Goal: Task Accomplishment & Management: Manage account settings

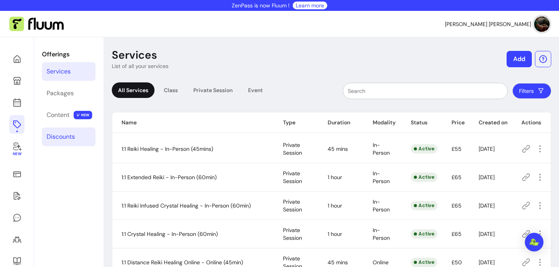
click at [63, 139] on div "Discounts" at bounding box center [61, 136] width 28 height 9
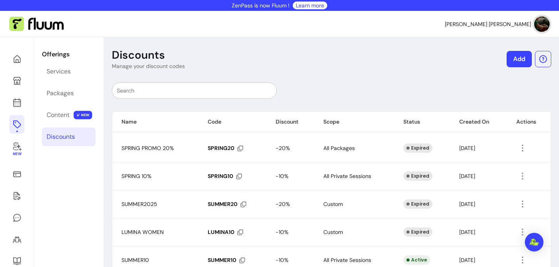
click at [517, 61] on link "Add" at bounding box center [519, 59] width 25 height 16
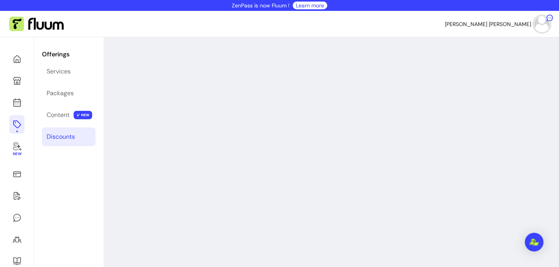
select select "****"
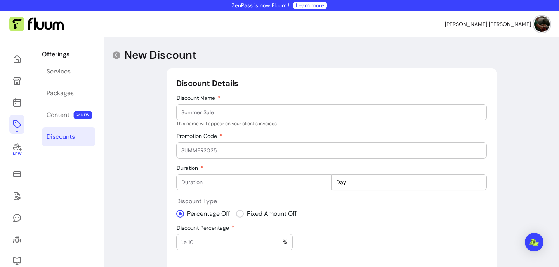
click at [261, 115] on input "Discount Name" at bounding box center [331, 112] width 301 height 8
type input "SoulCollab10"
click at [235, 151] on input "Promotion Code" at bounding box center [331, 150] width 301 height 8
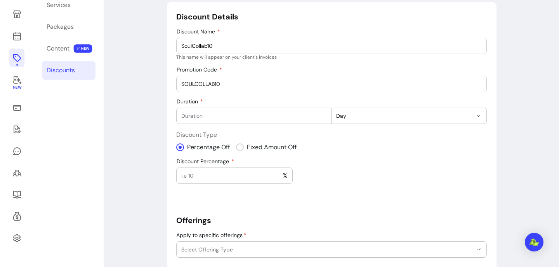
scroll to position [67, 0]
type input "SOULCOLLAB10"
click at [312, 116] on input "Duration" at bounding box center [253, 115] width 145 height 8
click at [324, 117] on input "-1" at bounding box center [253, 115] width 145 height 8
click at [324, 113] on input "0" at bounding box center [253, 115] width 145 height 8
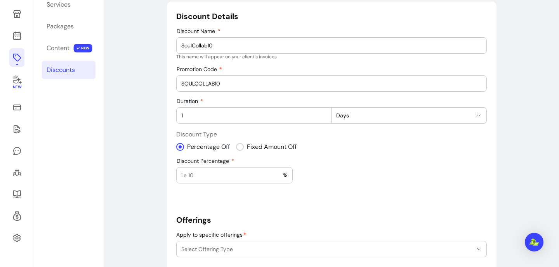
click at [324, 113] on input "1" at bounding box center [253, 115] width 145 height 8
type input "2"
click at [324, 113] on input "2" at bounding box center [253, 115] width 145 height 8
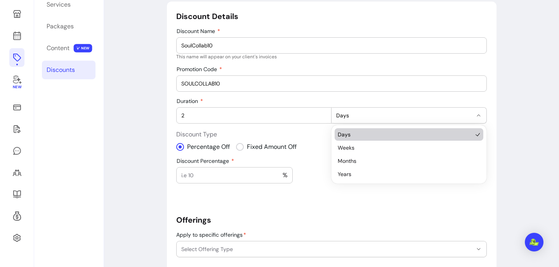
click at [480, 116] on icon "button" at bounding box center [479, 115] width 6 height 6
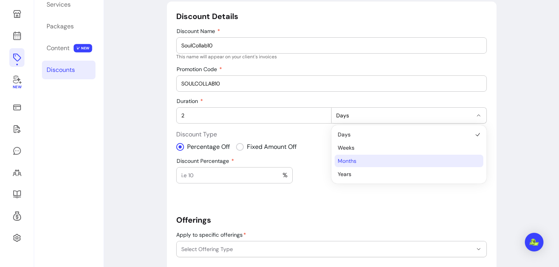
click at [428, 159] on span "Months" at bounding box center [405, 161] width 135 height 8
select select "******"
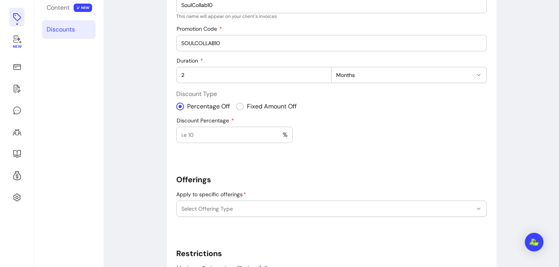
scroll to position [112, 0]
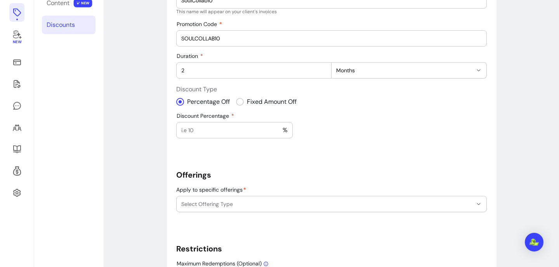
click at [240, 133] on input "Discount Percentage" at bounding box center [231, 130] width 101 height 8
click at [277, 128] on input "1" at bounding box center [231, 130] width 101 height 8
click at [277, 128] on input "2" at bounding box center [231, 130] width 101 height 8
click at [277, 128] on input "3" at bounding box center [231, 130] width 101 height 8
click at [277, 128] on input "4" at bounding box center [231, 130] width 101 height 8
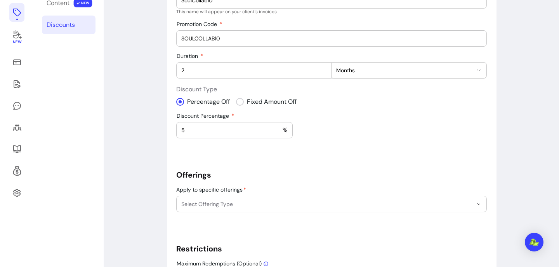
click at [277, 128] on input "5" at bounding box center [231, 130] width 101 height 8
click at [277, 128] on input "6" at bounding box center [231, 130] width 101 height 8
click at [277, 128] on input "7" at bounding box center [231, 130] width 101 height 8
click at [277, 128] on input "8" at bounding box center [231, 130] width 101 height 8
click at [277, 128] on input "9" at bounding box center [231, 130] width 101 height 8
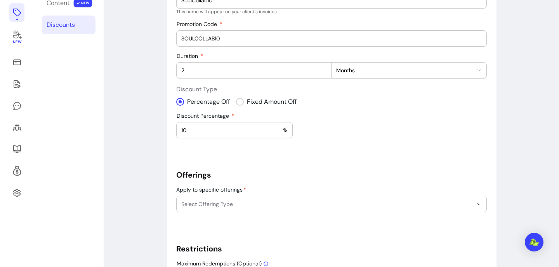
type input "10"
click at [277, 128] on input "10" at bounding box center [231, 130] width 101 height 8
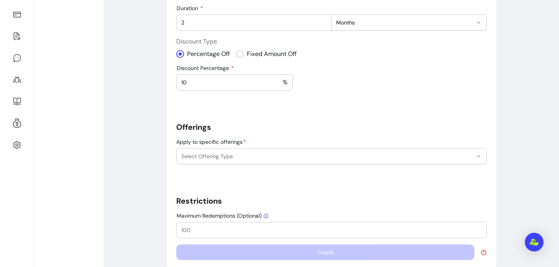
scroll to position [173, 0]
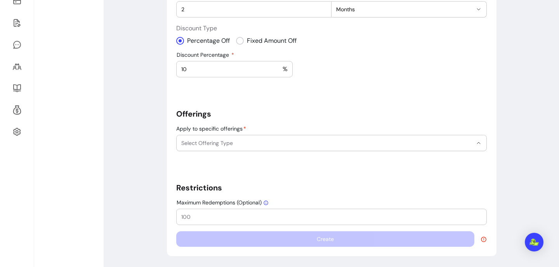
click at [480, 142] on icon "button" at bounding box center [479, 143] width 6 height 6
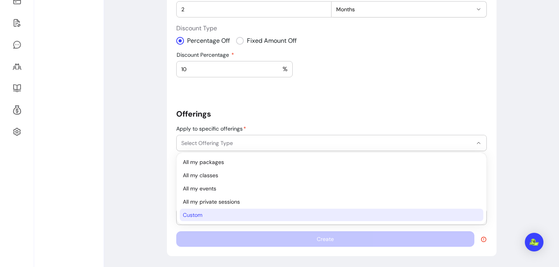
click at [326, 213] on span "Custom" at bounding box center [328, 215] width 290 height 8
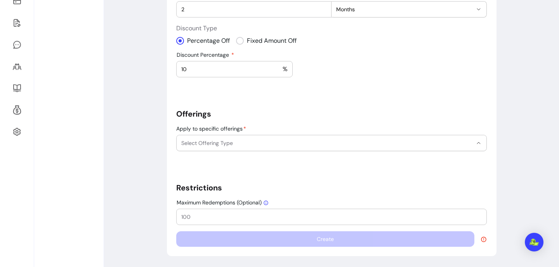
select select "******"
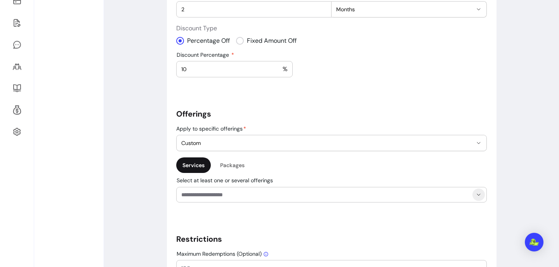
click at [479, 193] on icon "Show suggestions" at bounding box center [479, 195] width 6 height 6
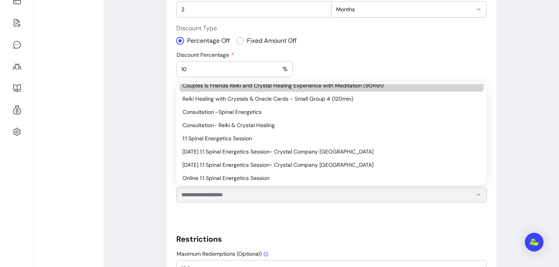
scroll to position [75, 0]
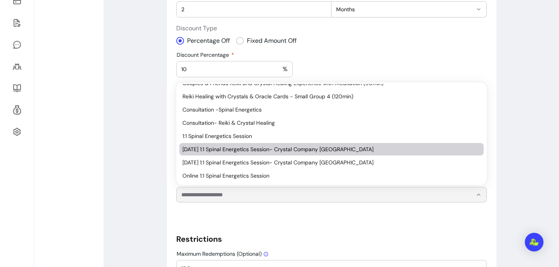
click at [381, 147] on span "[DATE] 1:1 Spinal Energetics Session- Crystal Company [GEOGRAPHIC_DATA]" at bounding box center [328, 149] width 291 height 8
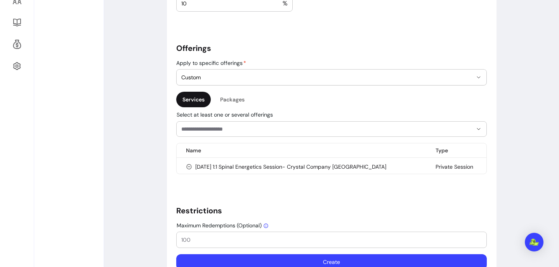
scroll to position [261, 0]
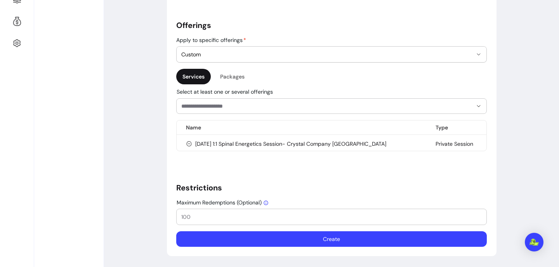
click at [260, 215] on input "Maximum Redemptions (Optional)" at bounding box center [331, 217] width 301 height 8
type input "10"
click at [318, 239] on button "Create" at bounding box center [331, 239] width 311 height 16
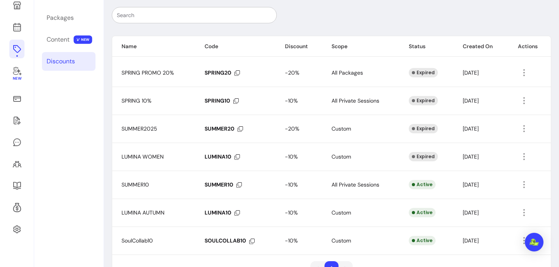
scroll to position [101, 0]
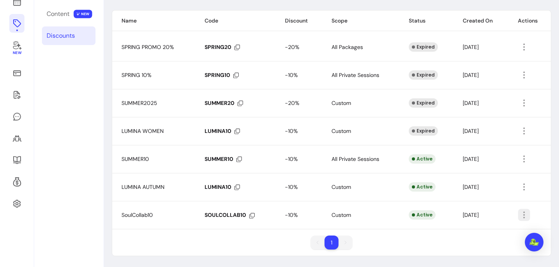
click at [525, 217] on icon "button" at bounding box center [565, 224] width 128 height 107
click at [528, 213] on icon "button" at bounding box center [524, 215] width 9 height 9
click at [527, 214] on icon "button" at bounding box center [524, 214] width 9 height 9
click at [403, 232] on div "Name Code Discount Scope Status Created On Actions SPRING PROMO 20% SPRING20 -2…" at bounding box center [332, 133] width 440 height 246
click at [549, 63] on td at bounding box center [530, 75] width 42 height 28
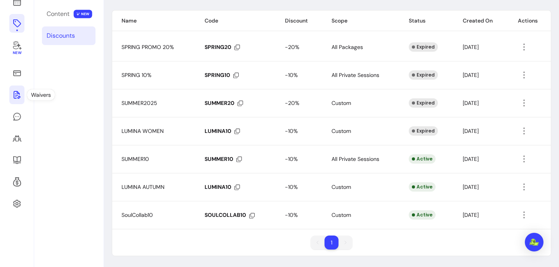
scroll to position [0, 0]
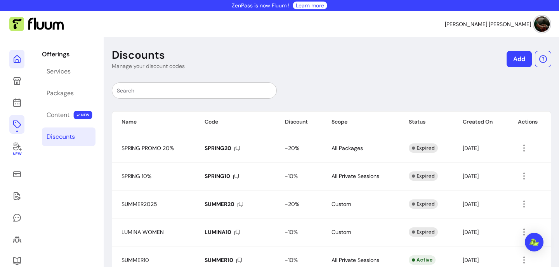
click at [15, 63] on icon at bounding box center [16, 58] width 9 height 9
click at [17, 101] on icon at bounding box center [16, 102] width 9 height 9
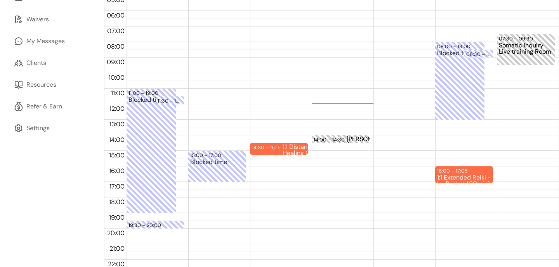
scroll to position [174, 0]
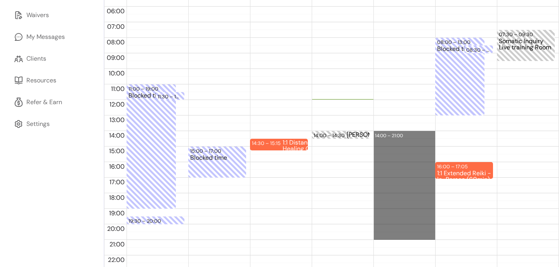
drag, startPoint x: 384, startPoint y: 132, endPoint x: 391, endPoint y: 237, distance: 105.2
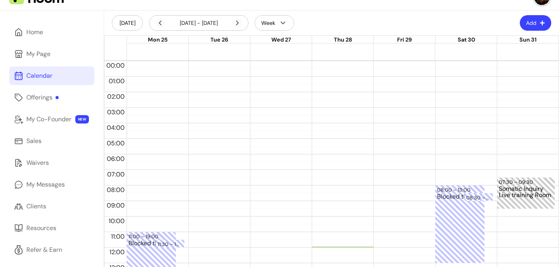
scroll to position [24, 0]
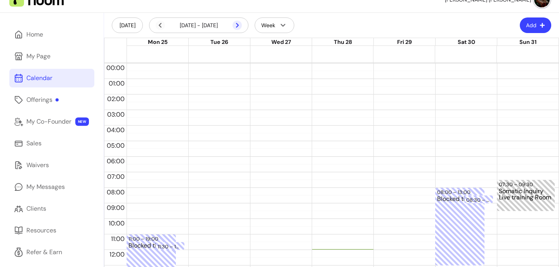
click at [239, 24] on icon at bounding box center [237, 25] width 9 height 9
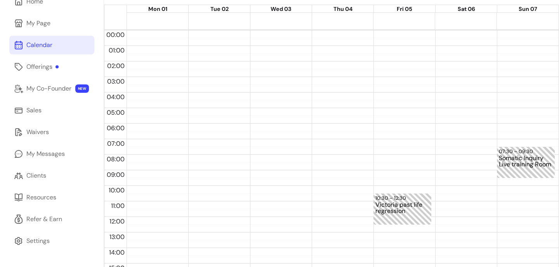
scroll to position [58, 0]
click at [35, 67] on div "Offerings" at bounding box center [42, 65] width 32 height 9
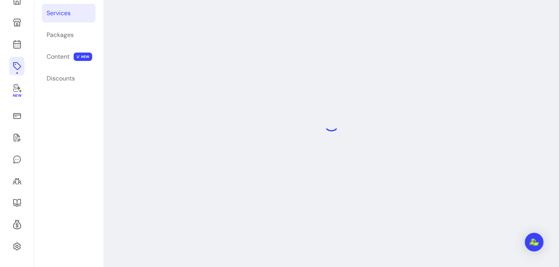
scroll to position [37, 0]
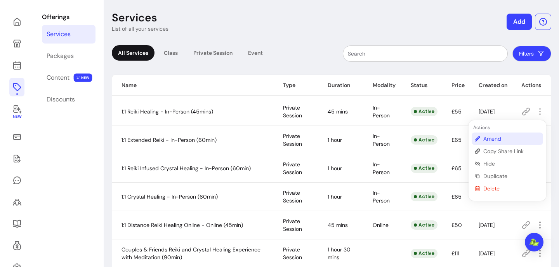
click at [502, 139] on span "Amend" at bounding box center [512, 139] width 57 height 8
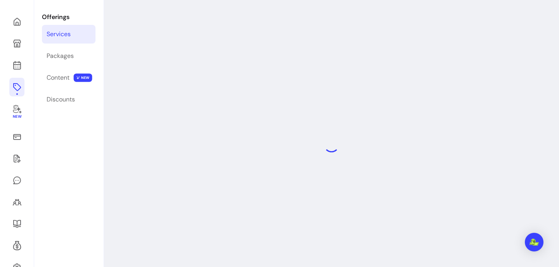
select select "**"
select select "***"
select select "**********"
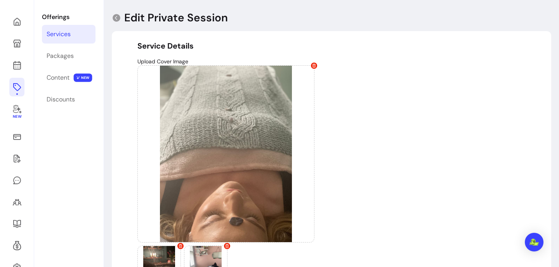
type input "**********"
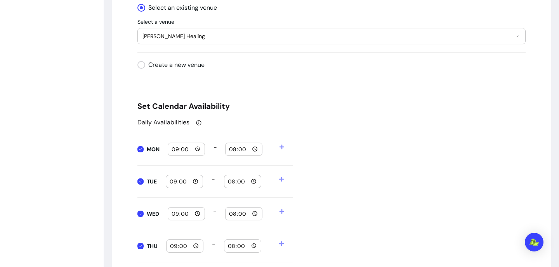
scroll to position [791, 0]
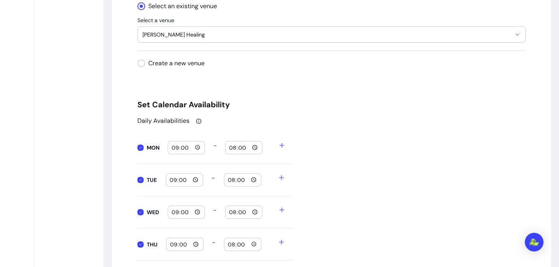
click at [197, 148] on input "09:00" at bounding box center [186, 147] width 30 height 9
type input "07:00"
click at [254, 147] on input "20:00" at bounding box center [244, 147] width 30 height 9
type input "09:00"
click at [315, 147] on div "Daily Availabilities MON 07:00 - 09:00 TUE 09:00 - 20:00 WED 09:00 - 20:00 THU …" at bounding box center [332, 236] width 388 height 241
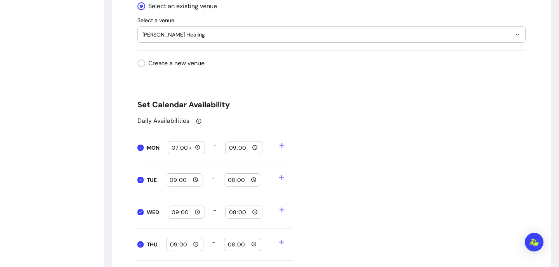
click at [282, 146] on icon at bounding box center [282, 145] width 5 height 5
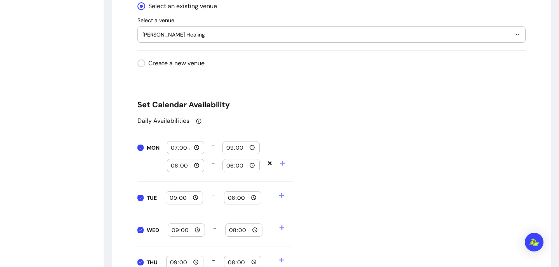
click at [197, 167] on input "08:00" at bounding box center [186, 165] width 30 height 9
type input "19:00"
click at [251, 165] on input "18:00" at bounding box center [241, 165] width 30 height 9
type input "21:00"
click at [334, 175] on div "Daily Availabilities MON 07:00 - 09:00 19:00 - 21:00 TUE 09:00 - 20:00 WED 09:0…" at bounding box center [332, 245] width 388 height 259
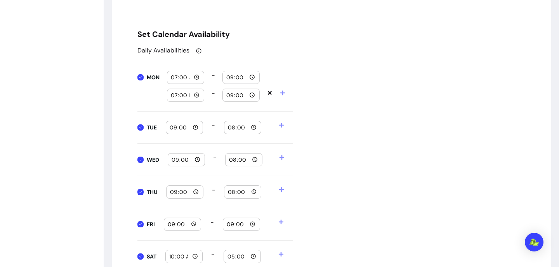
scroll to position [876, 0]
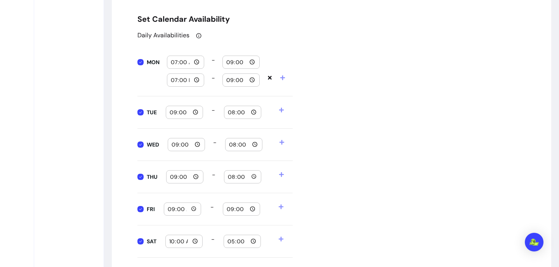
click at [193, 113] on input "09:00" at bounding box center [184, 112] width 30 height 9
type input "07:00"
click at [254, 113] on input "20:00" at bounding box center [243, 112] width 30 height 9
type input "09:00"
click at [341, 128] on div "Daily Availabilities MON 07:00 - 09:00 19:00 - 21:00 TUE 07:00 - 09:00 WED 09:0…" at bounding box center [332, 160] width 388 height 259
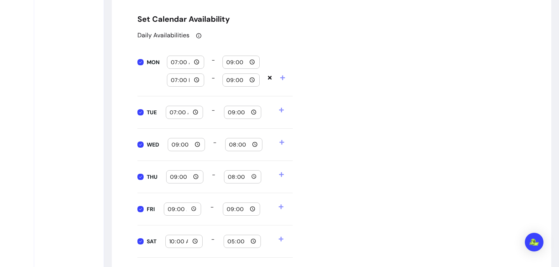
click at [281, 108] on icon at bounding box center [281, 110] width 5 height 5
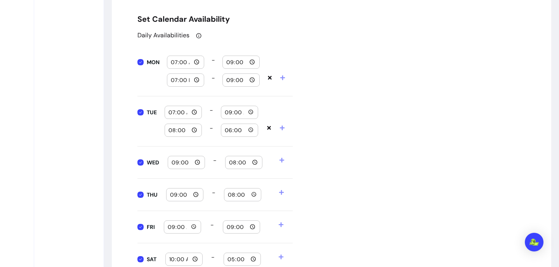
click at [195, 129] on input "08:00" at bounding box center [183, 130] width 30 height 9
type input "19:00"
click at [252, 128] on input "18:00" at bounding box center [240, 130] width 30 height 9
type input "21:00"
click at [313, 163] on div "Daily Availabilities MON 07:00 - 09:00 19:00 - 21:00 TUE 07:00 - 09:00 19:00 - …" at bounding box center [332, 169] width 388 height 277
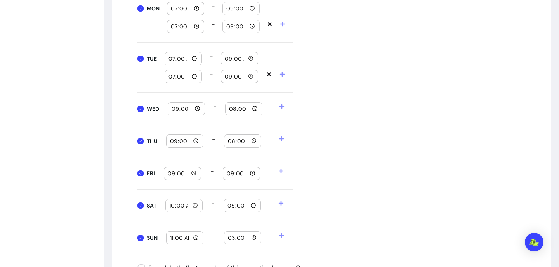
scroll to position [931, 0]
click at [198, 108] on input "09:00" at bounding box center [186, 108] width 30 height 9
type input "07:00"
click at [254, 108] on input "20:00" at bounding box center [244, 108] width 30 height 9
type input "09:00"
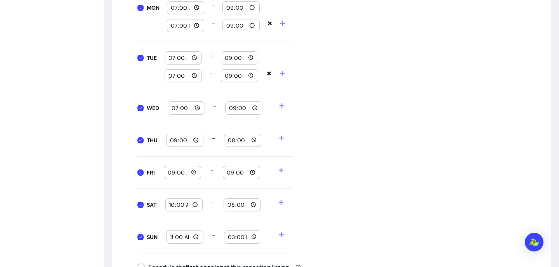
click at [302, 106] on div "Daily Availabilities MON 07:00 - 09:00 19:00 - 21:00 TUE 07:00 - 09:00 19:00 - …" at bounding box center [332, 114] width 388 height 277
click at [282, 104] on icon at bounding box center [281, 105] width 5 height 5
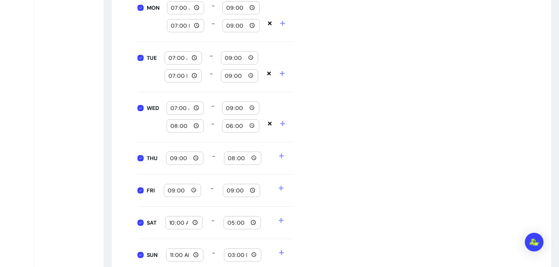
click at [196, 127] on input "08:00" at bounding box center [185, 126] width 30 height 9
type input "19:00"
click at [253, 126] on input "18:00" at bounding box center [241, 126] width 30 height 9
type input "21:00"
click at [355, 153] on div "Daily Availabilities MON 07:00 - 09:00 19:00 - 21:00 TUE 07:00 - 09:00 19:00 - …" at bounding box center [332, 123] width 388 height 295
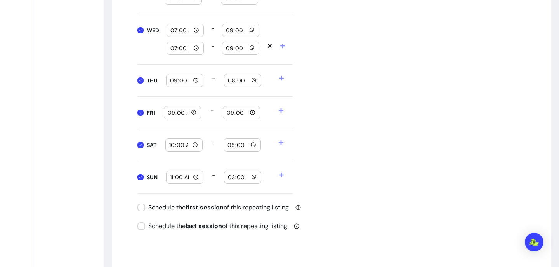
scroll to position [1012, 0]
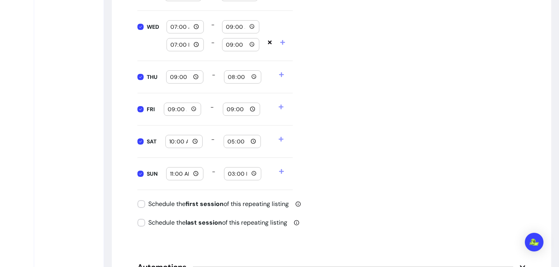
click at [195, 78] on input "09:00" at bounding box center [185, 77] width 30 height 9
type input "07:00"
click at [254, 78] on input "20:00" at bounding box center [243, 77] width 30 height 9
type input "09:00"
click at [316, 99] on div "Daily Availabilities MON 07:00 - 09:00 19:00 - 21:00 TUE 07:00 - 09:00 19:00 - …" at bounding box center [332, 42] width 388 height 295
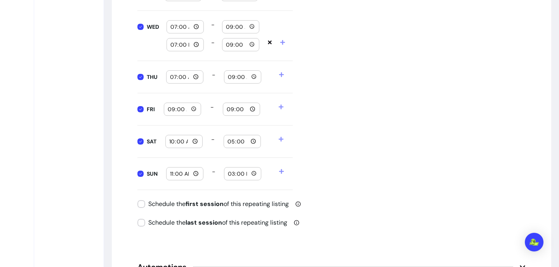
click at [284, 74] on icon at bounding box center [281, 74] width 5 height 5
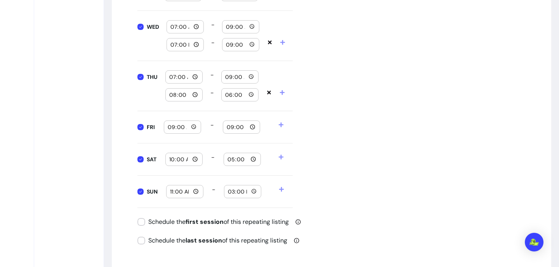
click at [195, 96] on input "08:00" at bounding box center [184, 95] width 30 height 9
type input "19:00"
click at [251, 94] on input "18:00" at bounding box center [240, 95] width 30 height 9
type input "21:00"
click at [343, 127] on div "Daily Availabilities MON 07:00 - 09:00 19:00 - 21:00 TUE 07:00 - 09:00 19:00 - …" at bounding box center [332, 51] width 388 height 313
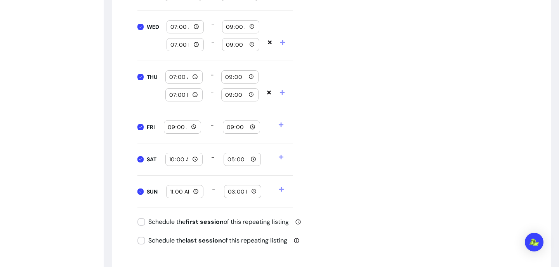
click at [195, 126] on input "09:00" at bounding box center [182, 127] width 30 height 9
type input "07:00"
click at [253, 127] on input "21:00" at bounding box center [241, 127] width 30 height 9
type input "09:00"
click at [336, 142] on div "Daily Availabilities MON 07:00 - 09:00 19:00 - 21:00 TUE 07:00 - 09:00 19:00 - …" at bounding box center [332, 51] width 388 height 313
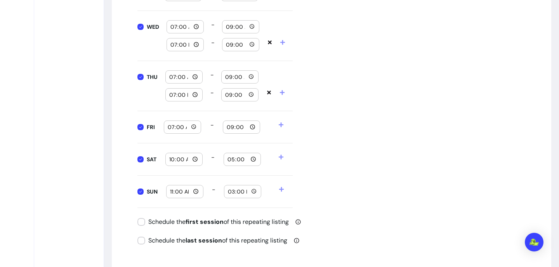
click at [282, 123] on icon at bounding box center [281, 124] width 5 height 5
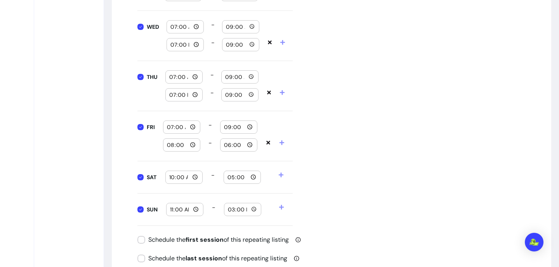
click at [192, 144] on input "08:00" at bounding box center [182, 145] width 30 height 9
type input "19:00"
click at [251, 144] on input "18:00" at bounding box center [239, 145] width 30 height 9
type input "21:00"
click at [330, 186] on div "Daily Availabilities MON 07:00 - 09:00 19:00 - 21:00 TUE 07:00 - 09:00 19:00 - …" at bounding box center [332, 60] width 388 height 331
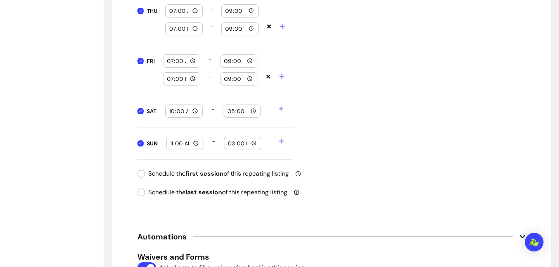
scroll to position [1082, 0]
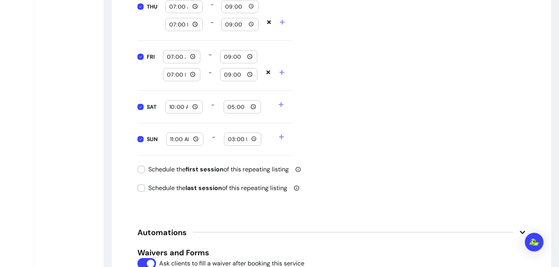
click at [254, 108] on input "17:00" at bounding box center [242, 107] width 30 height 9
type input "18:00"
click at [254, 139] on input "15:00" at bounding box center [243, 139] width 30 height 9
type input "18:00"
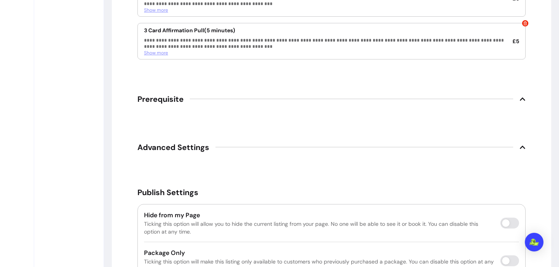
scroll to position [1802, 0]
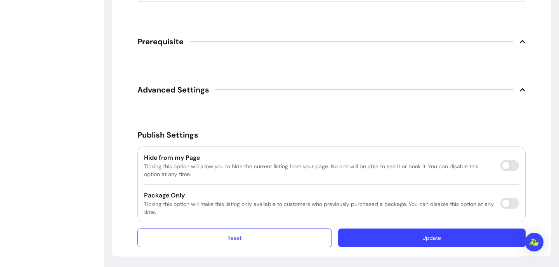
click at [413, 235] on button "Update" at bounding box center [432, 237] width 188 height 19
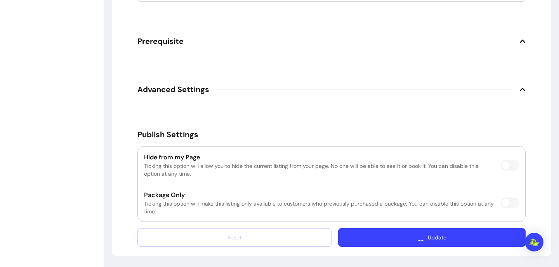
scroll to position [1780, 0]
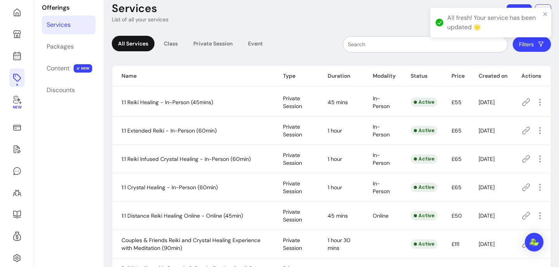
scroll to position [37, 0]
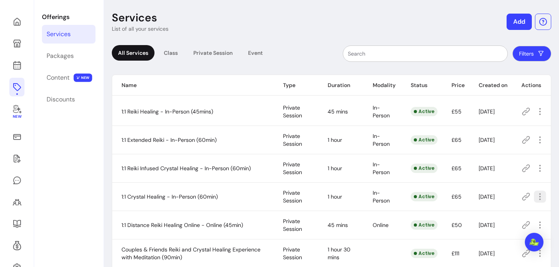
click at [541, 198] on icon "button" at bounding box center [540, 196] width 9 height 9
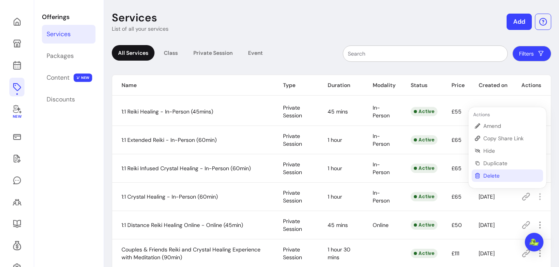
click at [507, 176] on span "Delete" at bounding box center [512, 176] width 57 height 8
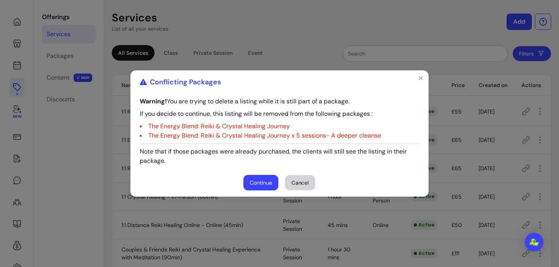
click at [298, 180] on button "Cancel" at bounding box center [300, 182] width 30 height 15
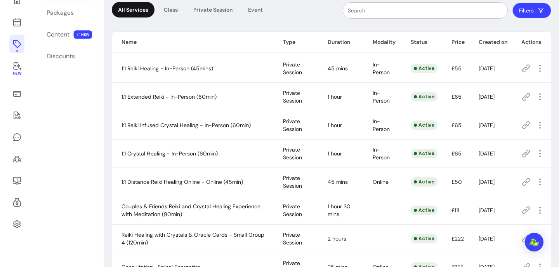
scroll to position [81, 0]
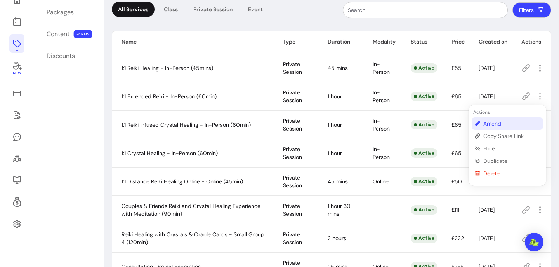
click at [498, 124] on span "Amend" at bounding box center [512, 124] width 57 height 8
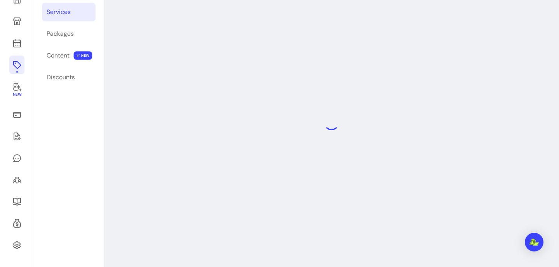
scroll to position [37, 0]
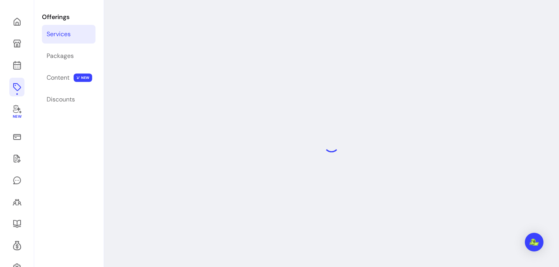
select select "**"
select select "***"
select select "**********"
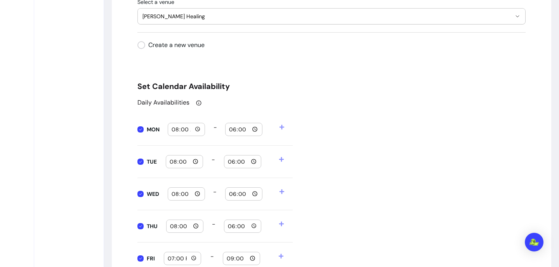
scroll to position [812, 0]
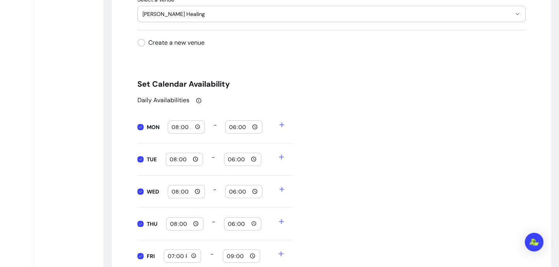
click at [198, 129] on input "08:00" at bounding box center [186, 127] width 30 height 9
type input "07:00"
click at [256, 127] on input "18:00" at bounding box center [244, 127] width 30 height 9
click at [311, 139] on div "Daily Availabilities MON 07:00 - 08:00 TUE 08:00 - 18:00 WED 08:00 - 18:00 THU …" at bounding box center [332, 216] width 388 height 241
click at [254, 127] on input "08:00" at bounding box center [244, 127] width 30 height 9
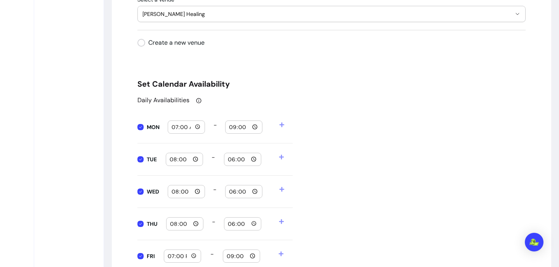
type input "09:00"
click at [297, 136] on div "Daily Availabilities MON 07:00 - 09:00 TUE 08:00 - 18:00 WED 08:00 - 18:00 THU …" at bounding box center [332, 216] width 388 height 241
click at [281, 123] on icon at bounding box center [281, 124] width 5 height 5
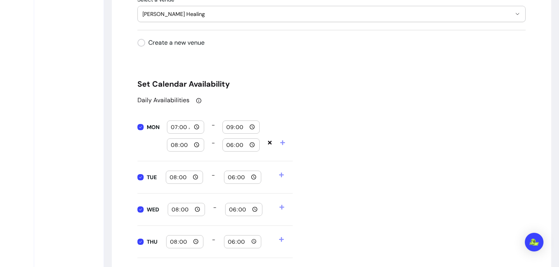
click at [197, 146] on input "08:00" at bounding box center [186, 145] width 30 height 9
type input "19:00"
click at [252, 144] on input "18:00" at bounding box center [241, 145] width 30 height 9
type input "21:00"
click at [327, 177] on div "Daily Availabilities MON 07:00 - 09:00 19:00 - 21:00 TUE 08:00 - 18:00 WED 08:0…" at bounding box center [332, 225] width 388 height 259
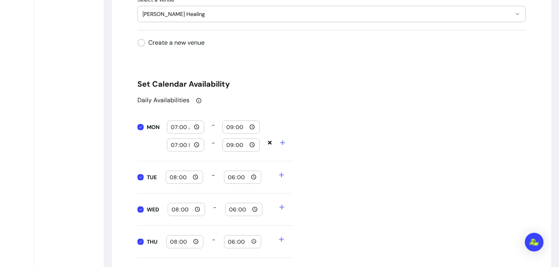
click at [195, 176] on input "08:00" at bounding box center [184, 177] width 30 height 9
type input "07:00"
click at [252, 177] on input "18:00" at bounding box center [243, 177] width 30 height 9
type input "09:00"
click at [317, 169] on div "Daily Availabilities MON 07:00 - 09:00 19:00 - 21:00 TUE 07:00 - 09:00 WED 08:0…" at bounding box center [332, 225] width 388 height 259
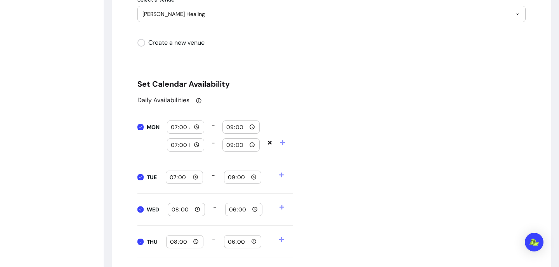
click at [283, 175] on icon at bounding box center [281, 174] width 5 height 5
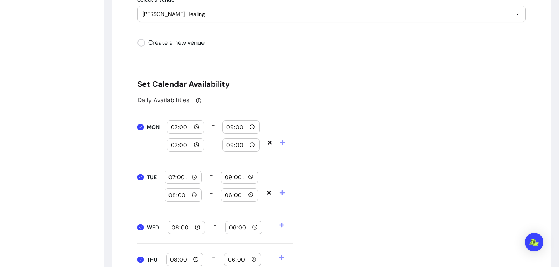
click at [197, 195] on input "08:00" at bounding box center [183, 195] width 30 height 9
type input "19:00"
click at [252, 195] on input "18:00" at bounding box center [240, 195] width 30 height 9
type input "21:00"
click at [330, 208] on div "Daily Availabilities MON 07:00 - 09:00 19:00 - 21:00 TUE 07:00 - 09:00 19:00 - …" at bounding box center [332, 234] width 388 height 277
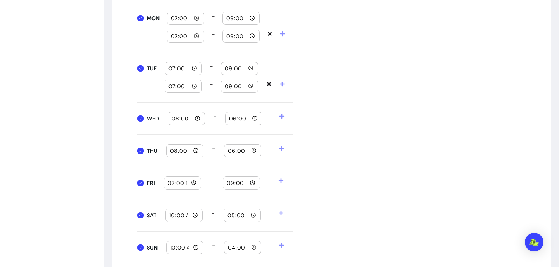
scroll to position [923, 0]
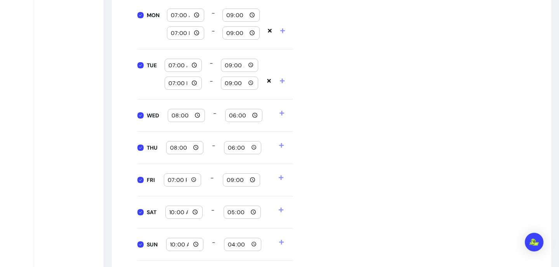
click at [197, 115] on input "08:00" at bounding box center [186, 115] width 30 height 9
type input "07:00"
click at [253, 117] on input "18:00" at bounding box center [244, 115] width 30 height 9
type input "09:00"
click at [315, 164] on div "Daily Availabilities MON 07:00 - 09:00 19:00 - 21:00 TUE 07:00 - 09:00 19:00 - …" at bounding box center [332, 122] width 388 height 277
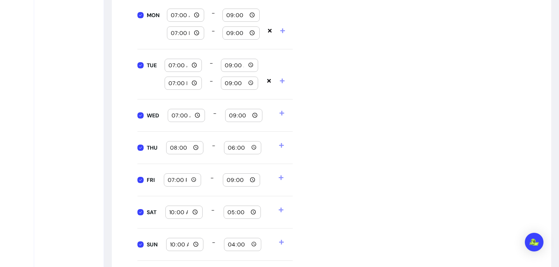
click at [284, 112] on icon at bounding box center [281, 112] width 5 height 5
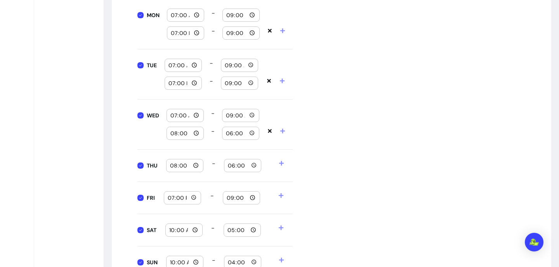
click at [196, 134] on input "08:00" at bounding box center [185, 133] width 30 height 9
type input "19:00"
click at [253, 132] on input "18:00" at bounding box center [241, 133] width 30 height 9
type input "21:00"
click at [338, 163] on div "Daily Availabilities MON 07:00 - 09:00 19:00 - 21:00 TUE 07:00 - 09:00 19:00 - …" at bounding box center [332, 131] width 388 height 295
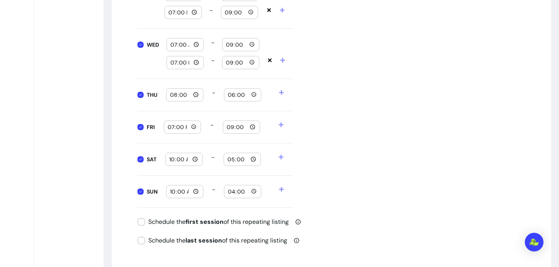
scroll to position [995, 0]
click at [196, 93] on input "08:00" at bounding box center [185, 94] width 30 height 9
type input "07:00"
click at [253, 92] on input "18:00" at bounding box center [243, 94] width 30 height 9
type input "09:00"
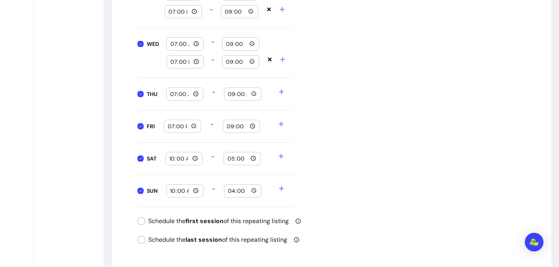
click at [333, 119] on div "Daily Availabilities MON 07:00 - 09:00 19:00 - 21:00 TUE 07:00 - 09:00 19:00 - …" at bounding box center [332, 59] width 388 height 295
click at [285, 91] on span at bounding box center [286, 93] width 14 height 13
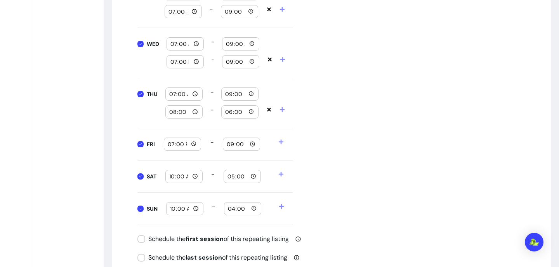
click at [197, 110] on input "08:00" at bounding box center [184, 112] width 30 height 9
type input "19:00"
click at [251, 111] on input "18:00" at bounding box center [240, 112] width 30 height 9
type input "21:00"
click at [329, 152] on div "Daily Availabilities MON 07:00 - 09:00 19:00 - 21:00 TUE 07:00 - 09:00 19:00 - …" at bounding box center [332, 68] width 388 height 313
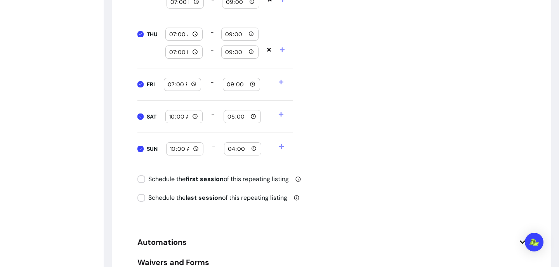
scroll to position [1056, 0]
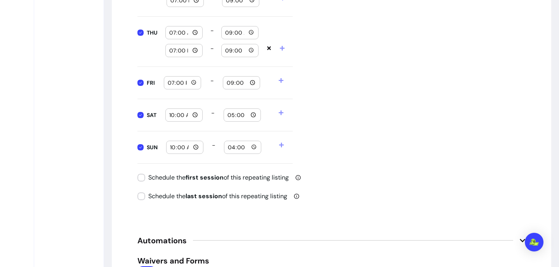
click at [192, 82] on input "19:00" at bounding box center [182, 82] width 30 height 9
type input "09:00"
click at [253, 82] on input "21:00" at bounding box center [241, 82] width 30 height 9
click at [324, 102] on div "Daily Availabilities MON 07:00 - 09:00 19:00 - 21:00 TUE 07:00 - 09:00 19:00 - …" at bounding box center [332, 7] width 388 height 313
click at [255, 115] on input "17:00" at bounding box center [242, 115] width 30 height 9
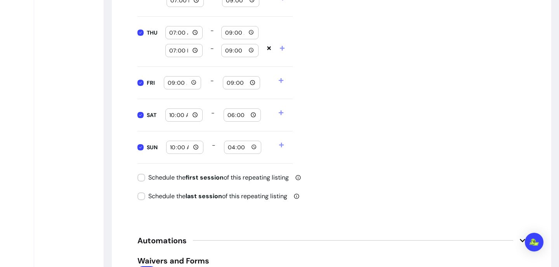
type input "18:00"
click at [341, 138] on div "Daily Availabilities MON 07:00 - 09:00 19:00 - 21:00 TUE 07:00 - 09:00 19:00 - …" at bounding box center [332, 7] width 388 height 313
click at [253, 148] on input "16:00" at bounding box center [243, 147] width 30 height 9
click at [186, 146] on input "10:00" at bounding box center [185, 147] width 30 height 9
click at [194, 146] on input "10:00" at bounding box center [185, 147] width 30 height 9
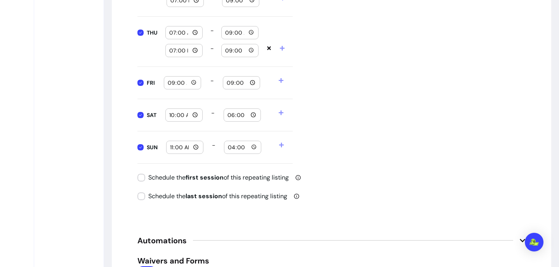
type input "11:00"
click at [254, 145] on input "16:00" at bounding box center [243, 147] width 30 height 9
type input "18:00"
click at [329, 162] on div "Daily Availabilities MON 07:00 - 09:00 19:00 - 21:00 TUE 07:00 - 09:00 19:00 - …" at bounding box center [332, 7] width 388 height 313
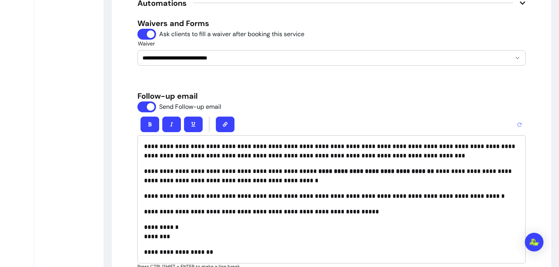
scroll to position [1296, 0]
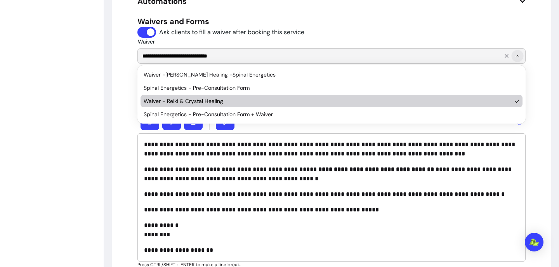
click at [517, 57] on icon "Show suggestions" at bounding box center [518, 56] width 6 height 6
click at [260, 99] on span "Waiver - Reiki & Crystal Healing" at bounding box center [328, 101] width 368 height 8
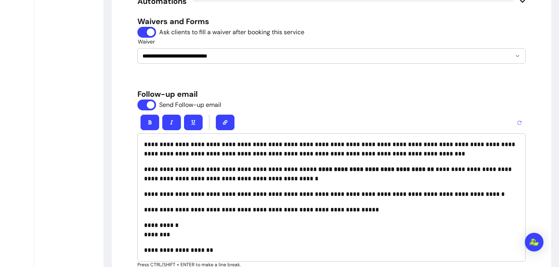
click at [336, 106] on div "**********" at bounding box center [332, 142] width 388 height 252
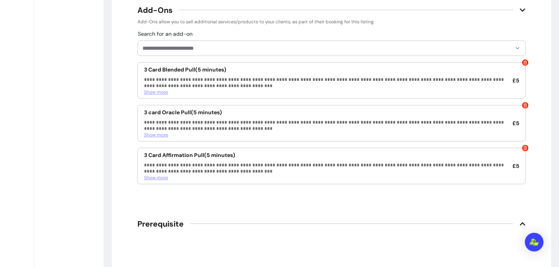
scroll to position [1775, 0]
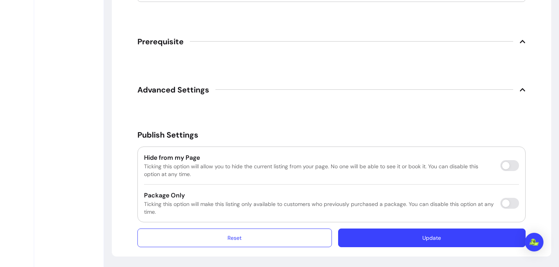
click at [374, 239] on button "Update" at bounding box center [432, 237] width 188 height 19
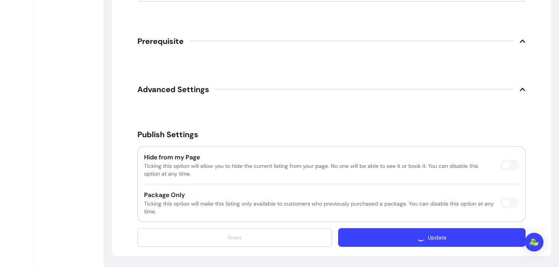
scroll to position [1753, 0]
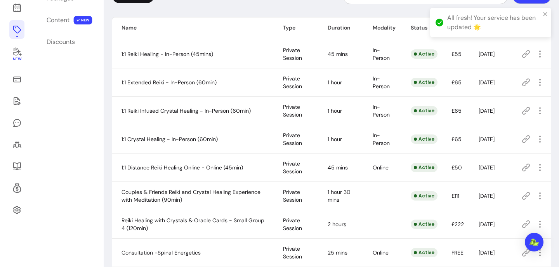
scroll to position [102, 0]
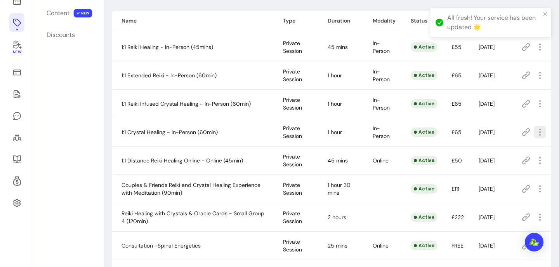
click at [538, 133] on icon "button" at bounding box center [540, 131] width 9 height 9
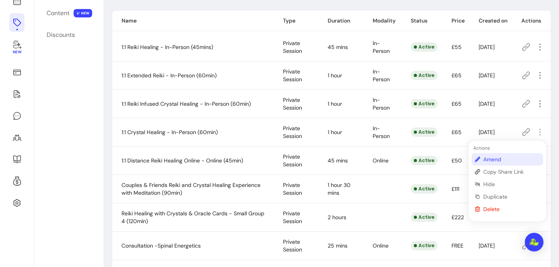
click at [499, 159] on span "Amend" at bounding box center [512, 159] width 57 height 8
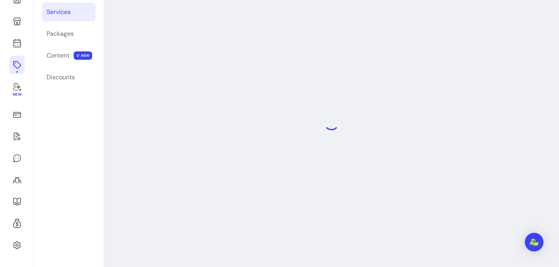
scroll to position [37, 0]
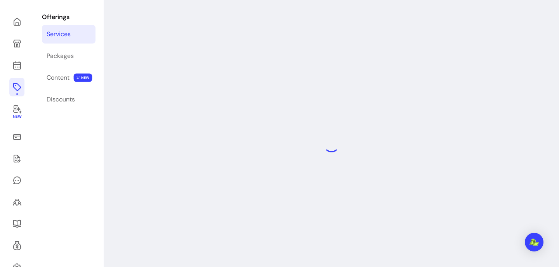
select select "**"
select select "***"
select select "**********"
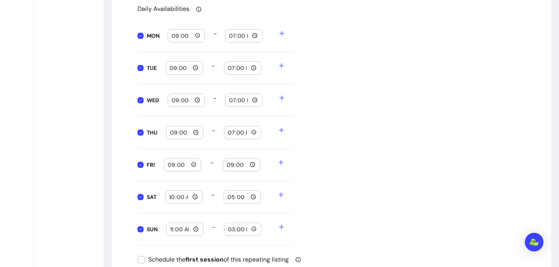
scroll to position [899, 0]
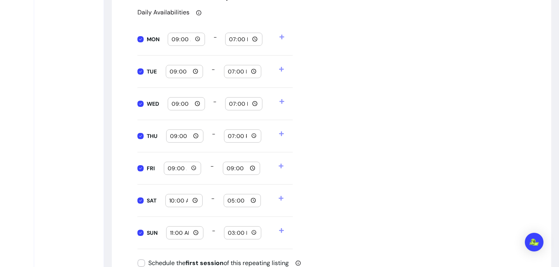
click at [282, 37] on icon at bounding box center [282, 37] width 5 height 5
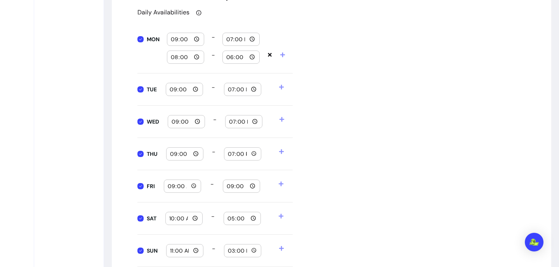
click at [271, 53] on icon at bounding box center [270, 55] width 4 height 4
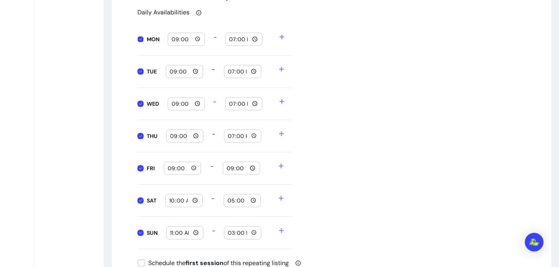
type input "08:00"
type input "18:00"
type input "08:00"
type input "18:00"
type input "08:00"
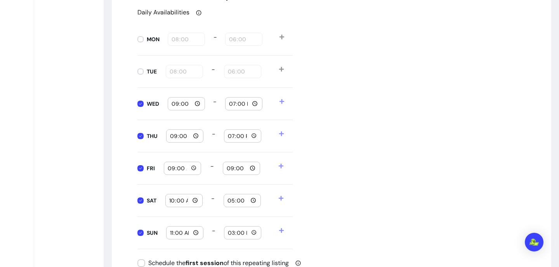
type input "18:00"
type input "08:00"
type input "18:00"
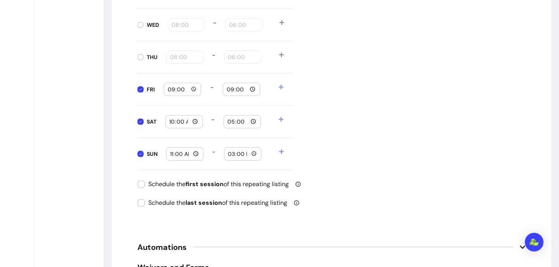
scroll to position [981, 0]
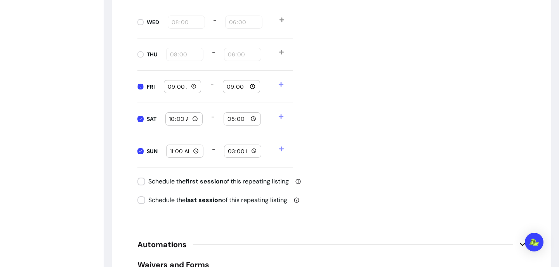
type input "08:00"
type input "18:00"
click at [192, 87] on input "08:00" at bounding box center [182, 86] width 30 height 9
type input "09:00"
click at [253, 87] on input "18:00" at bounding box center [241, 86] width 30 height 9
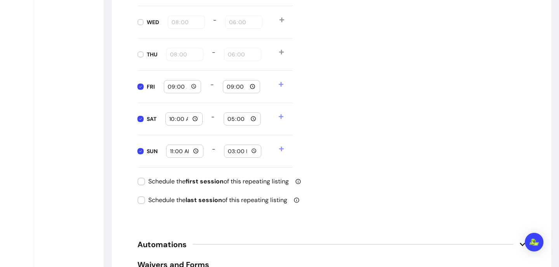
type input "21:00"
click at [357, 125] on div "Daily Availabilities MON 08:00 - 18:00 TUE 08:00 - 18:00 WED 08:00 - 18:00 THU …" at bounding box center [332, 46] width 388 height 241
click at [253, 120] on input "17:00" at bounding box center [242, 119] width 30 height 9
type input "18:00"
click at [356, 127] on div "Daily Availabilities MON 08:00 - 18:00 TUE 08:00 - 18:00 WED 08:00 - 18:00 THU …" at bounding box center [332, 46] width 388 height 241
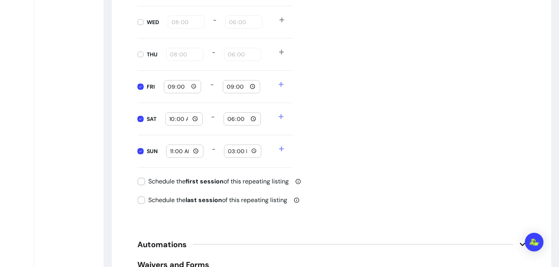
click at [253, 152] on input "15:00" at bounding box center [243, 151] width 30 height 9
type input "18:00"
click at [393, 148] on div "Daily Availabilities MON 08:00 - 18:00 TUE 08:00 - 18:00 WED 08:00 - 18:00 THU …" at bounding box center [332, 46] width 388 height 241
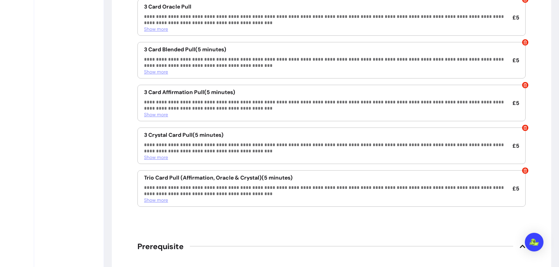
scroll to position [1795, 0]
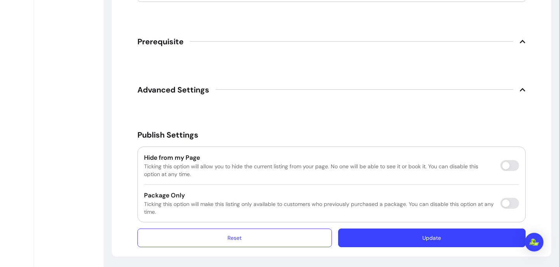
click at [406, 240] on button "Update" at bounding box center [432, 237] width 188 height 19
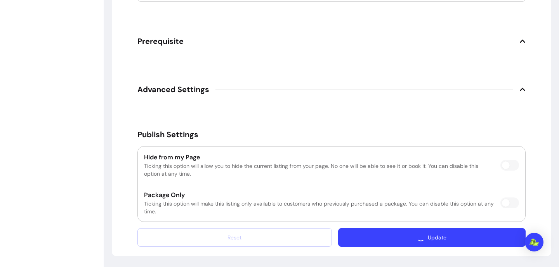
scroll to position [1773, 0]
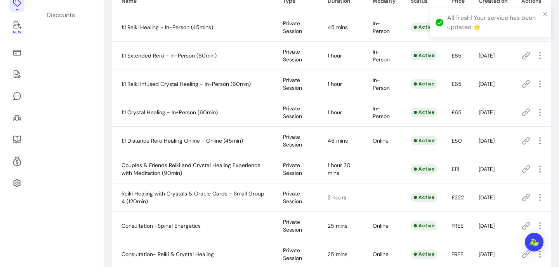
scroll to position [123, 0]
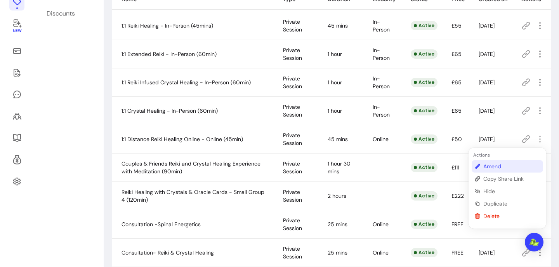
click at [497, 166] on span "Amend" at bounding box center [512, 166] width 57 height 8
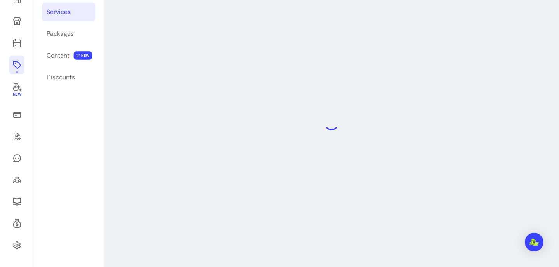
scroll to position [37, 0]
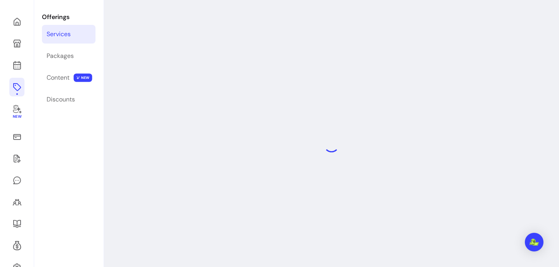
select select "**"
select select "***"
select select "****"
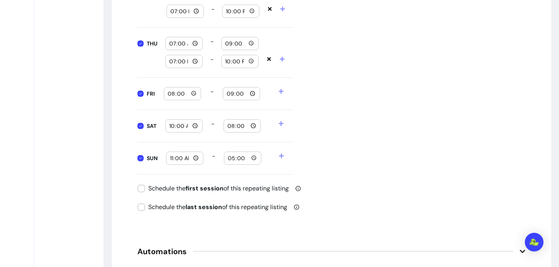
scroll to position [1002, 0]
click at [255, 158] on input "17:00" at bounding box center [243, 157] width 30 height 9
click at [343, 159] on div "Daily Availabilities MON 07:00 - 09:00 19:00 - 22:00 TUE 07:00 - 09:00 19:00 - …" at bounding box center [332, 17] width 388 height 313
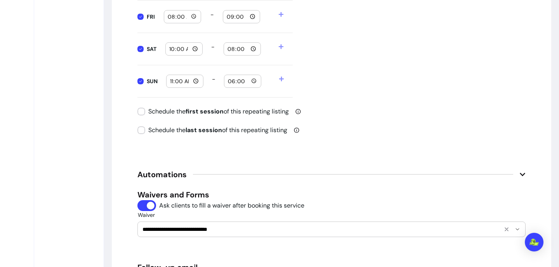
scroll to position [1069, 0]
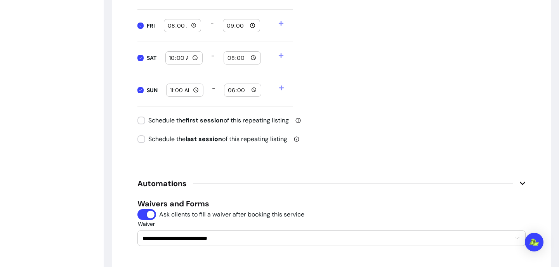
click at [254, 90] on input "18:00" at bounding box center [243, 90] width 30 height 9
click at [253, 89] on input "18:00" at bounding box center [243, 90] width 30 height 9
type input "21:00"
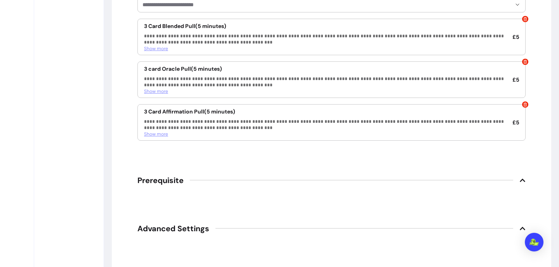
scroll to position [1746, 0]
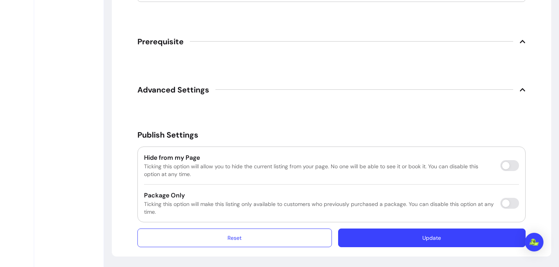
click at [415, 236] on button "Update" at bounding box center [432, 237] width 188 height 19
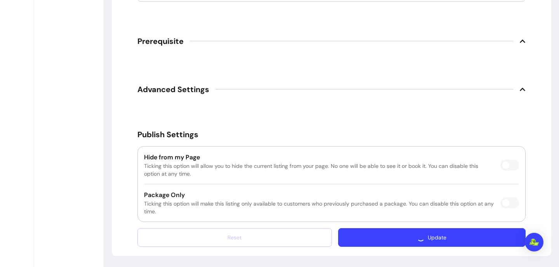
scroll to position [1724, 0]
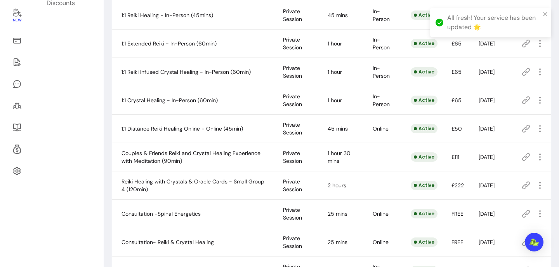
scroll to position [132, 0]
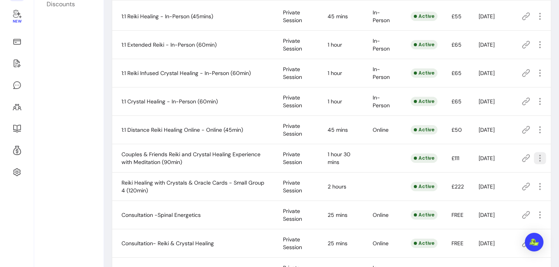
click at [538, 159] on icon "button" at bounding box center [540, 157] width 9 height 9
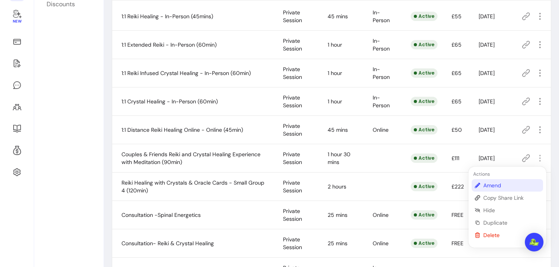
click at [495, 185] on span "Amend" at bounding box center [512, 185] width 57 height 8
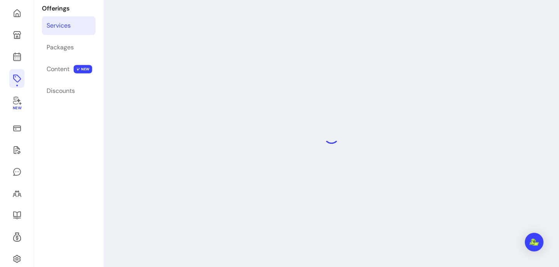
scroll to position [37, 0]
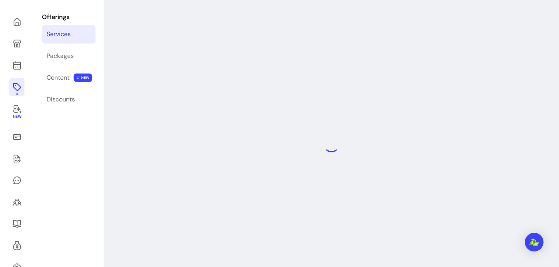
select select "**"
select select "***"
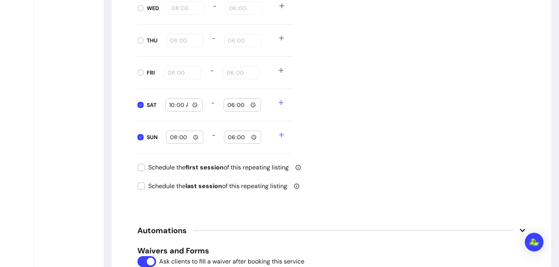
scroll to position [994, 0]
click at [195, 138] on input "08:00" at bounding box center [185, 138] width 30 height 9
type input "11:00"
click at [354, 140] on div "Daily Availabilities MON 08:00 - 18:00 TUE 08:00 - 18:00 WED 08:00 - 18:00 THU …" at bounding box center [332, 33] width 388 height 241
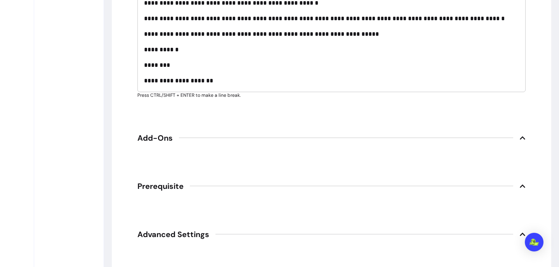
scroll to position [1544, 0]
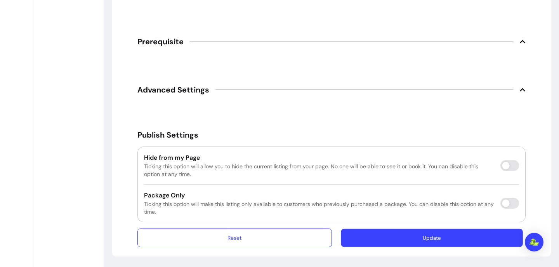
click at [409, 235] on button "Update" at bounding box center [432, 238] width 182 height 18
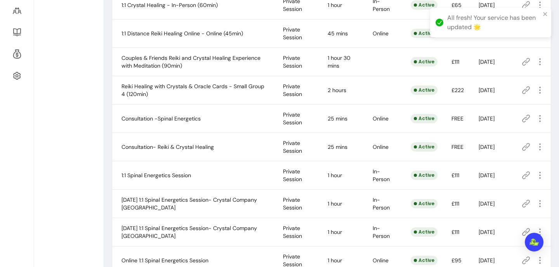
scroll to position [226, 0]
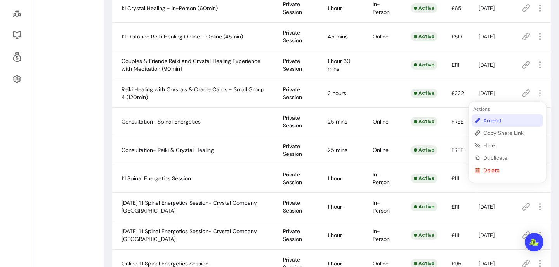
click at [496, 119] on span "Amend" at bounding box center [512, 121] width 57 height 8
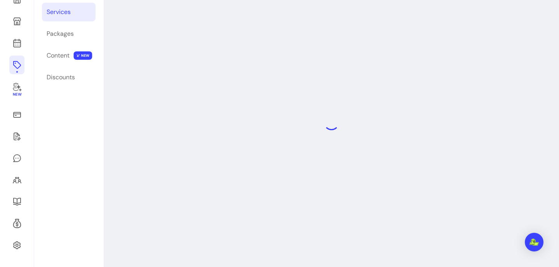
scroll to position [37, 0]
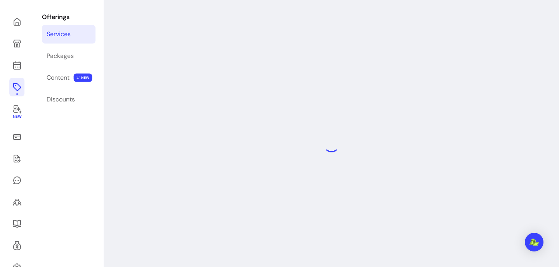
select select "***"
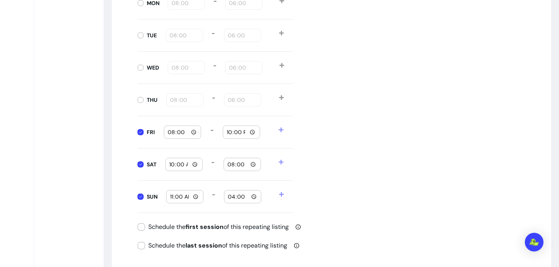
scroll to position [942, 0]
click at [324, 178] on div "Daily Availabilities MON 08:00 - 18:00 TUE 08:00 - 18:00 WED 08:00 - 18:00 THU …" at bounding box center [332, 93] width 388 height 241
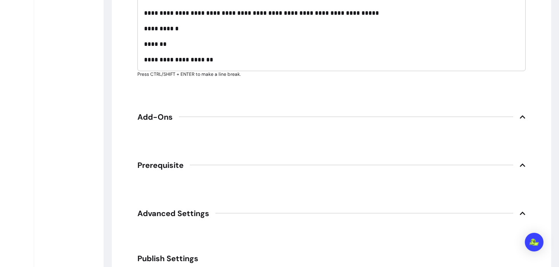
scroll to position [1552, 0]
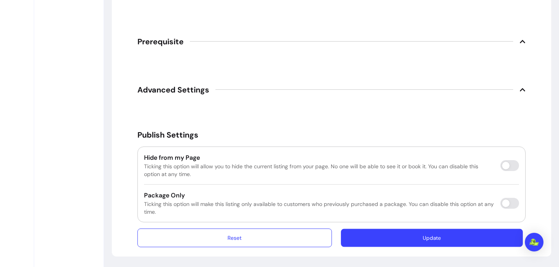
click at [389, 243] on button "Update" at bounding box center [432, 238] width 182 height 18
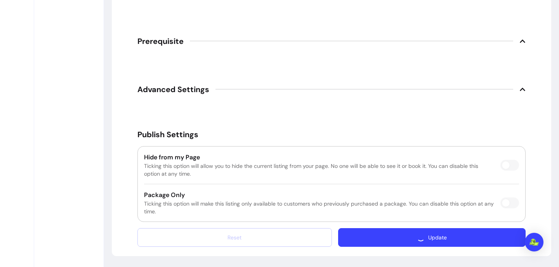
scroll to position [1530, 0]
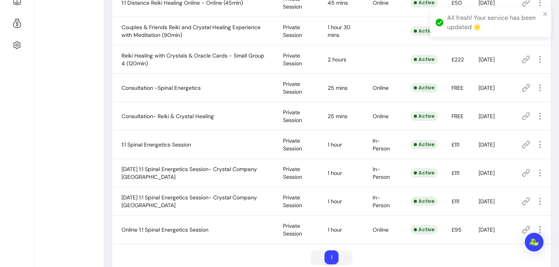
scroll to position [274, 0]
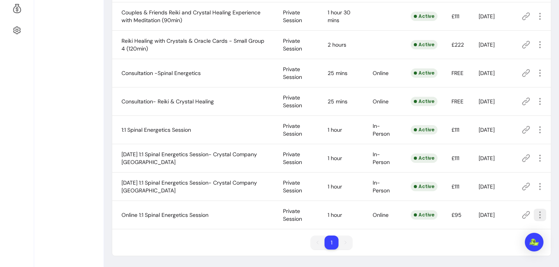
click at [541, 216] on icon "button" at bounding box center [540, 214] width 9 height 9
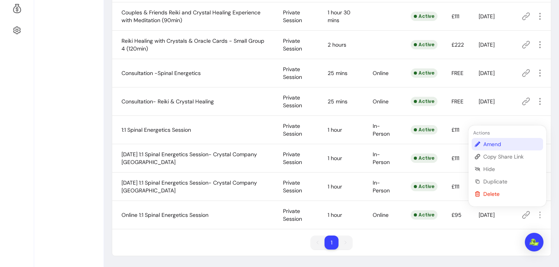
click at [495, 141] on span "Amend" at bounding box center [512, 144] width 57 height 8
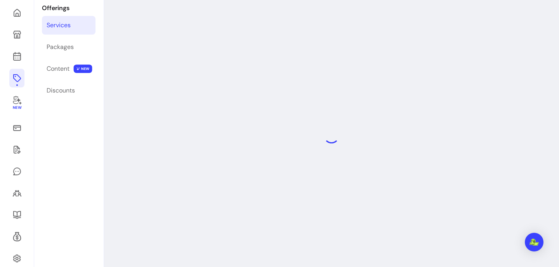
scroll to position [37, 0]
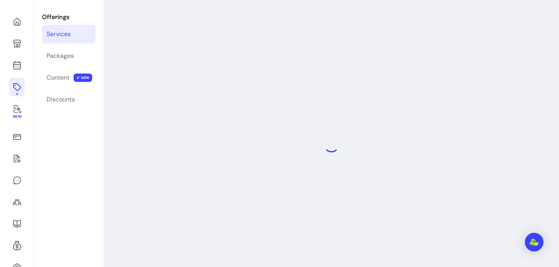
select select "**"
select select "***"
select select "****"
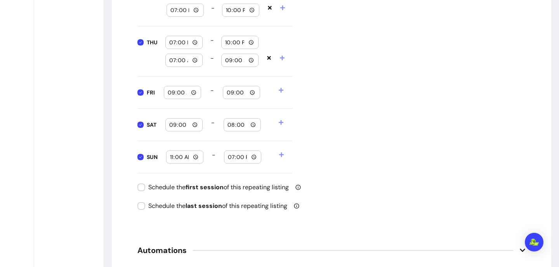
scroll to position [1064, 0]
click at [255, 158] on input "19:00" at bounding box center [243, 157] width 30 height 9
type input "21:00"
click at [376, 177] on div "Set the starting date of this schedule so nobody can book before this date" at bounding box center [302, 176] width 196 height 11
click at [379, 144] on div "Daily Availabilities MON 07:00 - 09:00 19:00 - 22:00 TUE 07:00 - 09:00 19:00 - …" at bounding box center [332, 17] width 388 height 313
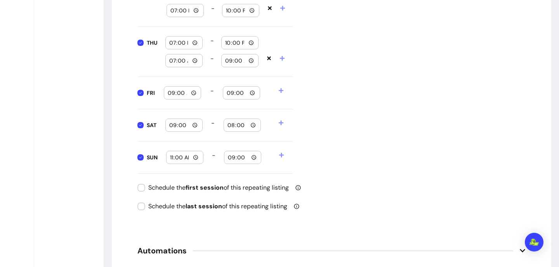
click at [254, 159] on input "21:00" at bounding box center [243, 157] width 30 height 9
click at [357, 157] on div "Daily Availabilities MON 07:00 - 09:00 19:00 - 22:00 TUE 07:00 - 09:00 19:00 - …" at bounding box center [332, 17] width 388 height 313
click at [196, 159] on input "11:00" at bounding box center [185, 157] width 30 height 9
click at [346, 146] on div "Daily Availabilities MON 07:00 - 09:00 19:00 - 22:00 TUE 07:00 - 09:00 19:00 - …" at bounding box center [332, 17] width 388 height 313
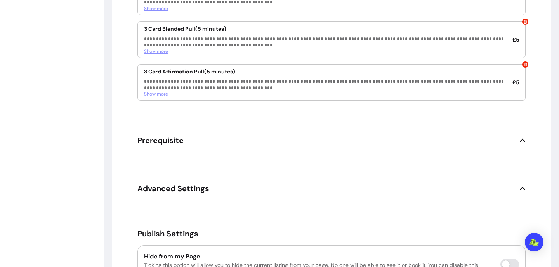
scroll to position [1812, 0]
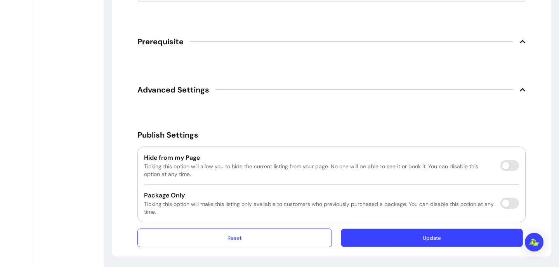
click at [401, 237] on button "Update" at bounding box center [432, 238] width 182 height 18
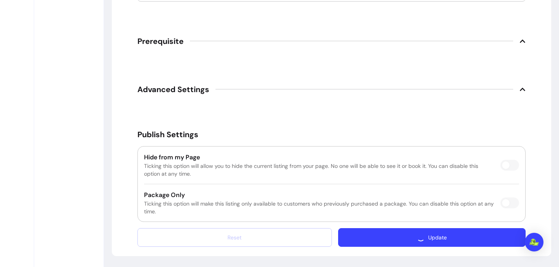
scroll to position [1807, 0]
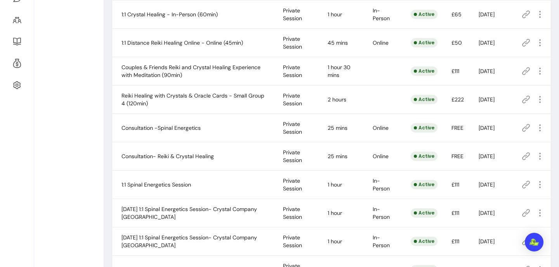
scroll to position [220, 0]
click at [538, 127] on icon "button" at bounding box center [540, 126] width 9 height 9
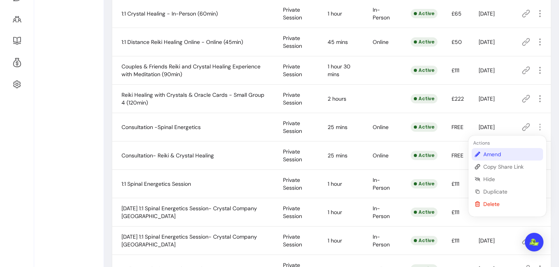
click at [500, 154] on span "Amend" at bounding box center [512, 154] width 57 height 8
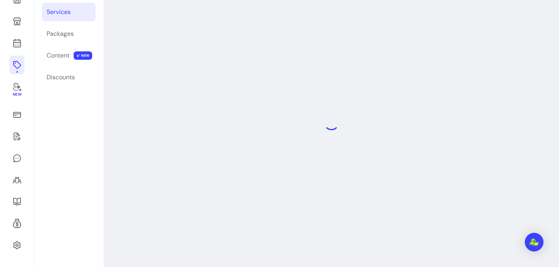
scroll to position [37, 0]
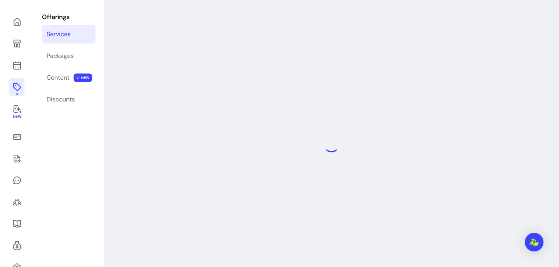
select select "**"
select select "***"
select select "****"
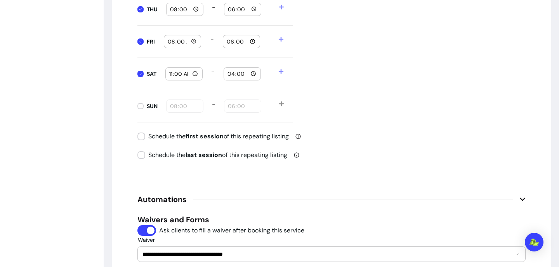
scroll to position [934, 0]
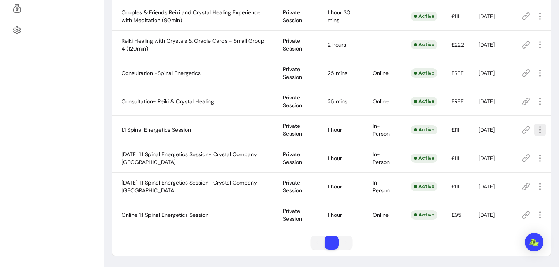
click at [543, 129] on icon "button" at bounding box center [540, 129] width 9 height 9
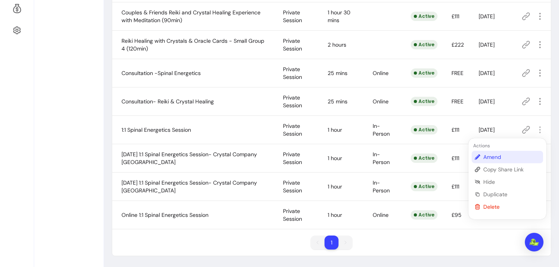
click at [507, 157] on span "Amend" at bounding box center [512, 157] width 57 height 8
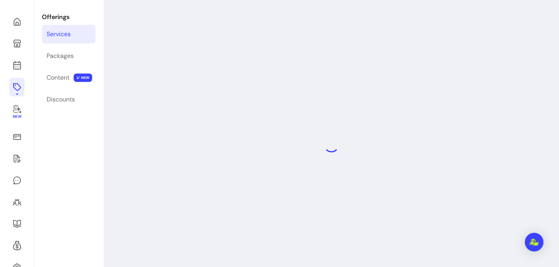
select select "**"
select select "***"
select select "**********"
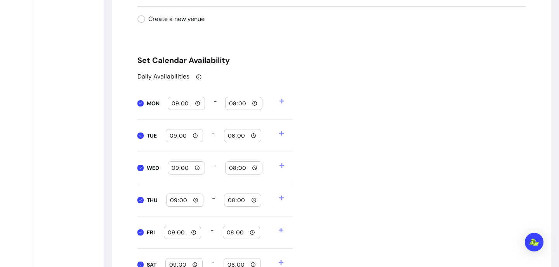
scroll to position [899, 0]
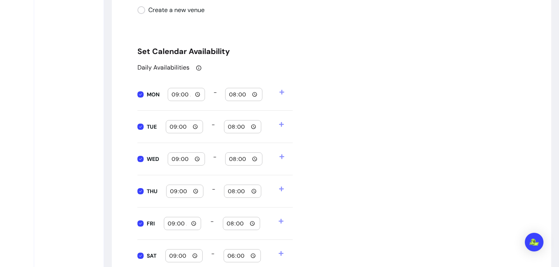
click at [255, 95] on input "20:00" at bounding box center [244, 94] width 30 height 9
type input "09:00"
click at [197, 95] on input "09:00" at bounding box center [186, 94] width 30 height 9
type input "07:00"
click at [317, 103] on div "Daily Availabilities MON 07:00 - 09:00 TUE 09:00 - 20:00 WED 09:00 - 20:00 THU …" at bounding box center [332, 183] width 388 height 241
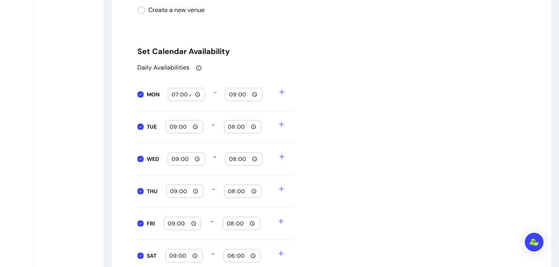
click at [282, 92] on icon at bounding box center [282, 92] width 5 height 5
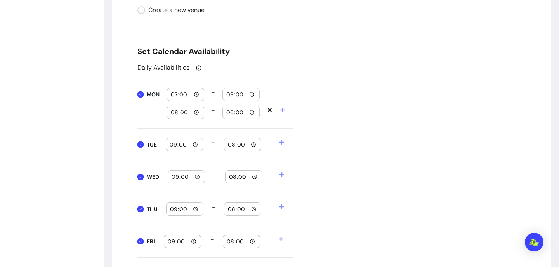
click at [196, 114] on input "08:00" at bounding box center [186, 112] width 30 height 9
type input "19:00"
click at [253, 113] on input "18:00" at bounding box center [241, 112] width 30 height 9
type input "21:00"
click at [309, 162] on div "Daily Availabilities MON 07:00 - 09:00 19:00 - 21:00 TUE 09:00 - 20:00 WED 09:0…" at bounding box center [332, 192] width 388 height 259
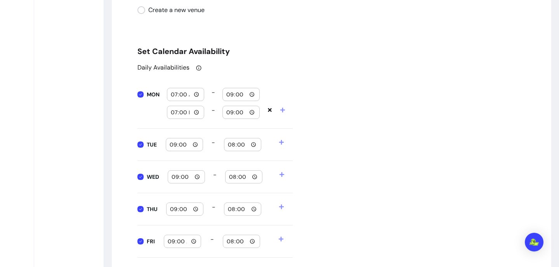
click at [195, 145] on input "09:00" at bounding box center [184, 144] width 30 height 9
type input "07:00"
click at [254, 143] on input "20:00" at bounding box center [243, 144] width 30 height 9
type input "09:00"
click at [313, 148] on div "Daily Availabilities MON 07:00 - 09:00 19:00 - 21:00 TUE 07:00 - 09:00 WED 09:0…" at bounding box center [332, 192] width 388 height 259
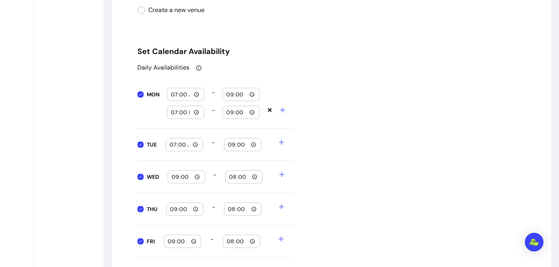
click at [282, 143] on icon at bounding box center [281, 141] width 5 height 5
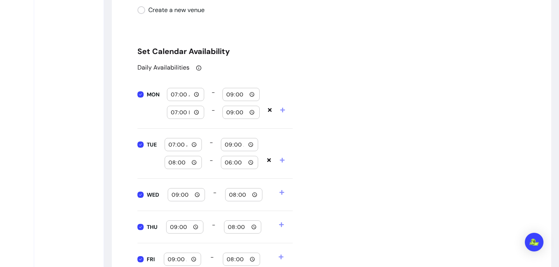
click at [195, 162] on input "08:00" at bounding box center [183, 162] width 30 height 9
type input "18:00"
click at [251, 162] on input "18:00" at bounding box center [240, 162] width 30 height 9
type input "21:00"
click at [336, 136] on div "Daily Availabilities MON 07:00 - 09:00 19:00 - 21:00 TUE 07:00 - 09:00 18:00 - …" at bounding box center [332, 201] width 388 height 277
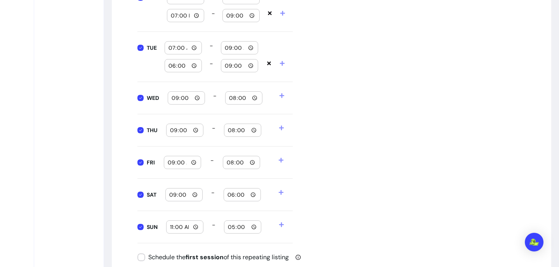
scroll to position [997, 0]
click at [198, 97] on input "09:00" at bounding box center [186, 96] width 30 height 9
type input "07:00"
click at [253, 96] on input "20:00" at bounding box center [244, 96] width 30 height 9
type input "09:00"
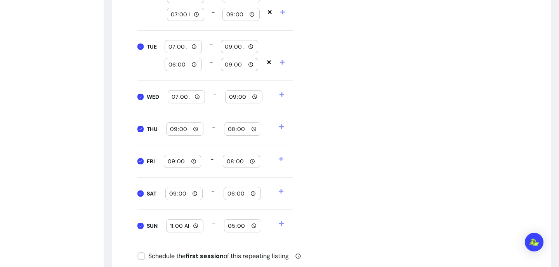
click at [301, 111] on div "Daily Availabilities MON 07:00 - 09:00 19:00 - 21:00 TUE 07:00 - 09:00 18:00 - …" at bounding box center [332, 103] width 388 height 277
click at [282, 93] on icon at bounding box center [281, 94] width 5 height 5
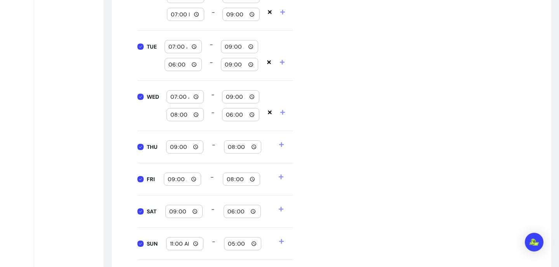
click at [195, 116] on input "08:00" at bounding box center [185, 114] width 30 height 9
type input "18:00"
click at [252, 113] on input "18:00" at bounding box center [241, 114] width 30 height 9
type input "21:00"
click at [359, 123] on div "Daily Availabilities MON 07:00 - 09:00 19:00 - 21:00 TUE 07:00 - 09:00 18:00 - …" at bounding box center [332, 112] width 388 height 295
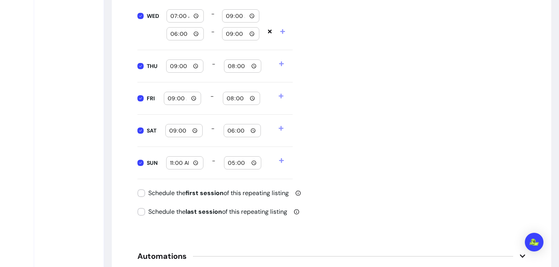
scroll to position [1079, 0]
click at [197, 66] on input "09:00" at bounding box center [185, 65] width 30 height 9
type input "07:00"
click at [254, 64] on input "20:00" at bounding box center [243, 65] width 30 height 9
type input "09:00"
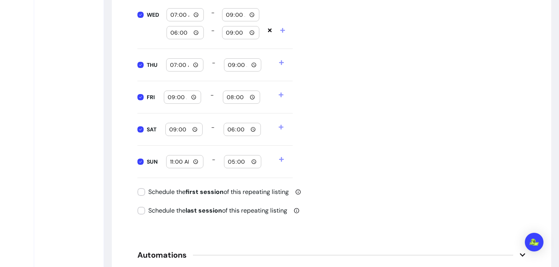
click at [308, 108] on div "Daily Availabilities MON 07:00 - 09:00 19:00 - 21:00 TUE 07:00 - 09:00 18:00 - …" at bounding box center [332, 30] width 388 height 295
click at [282, 64] on icon at bounding box center [281, 62] width 5 height 5
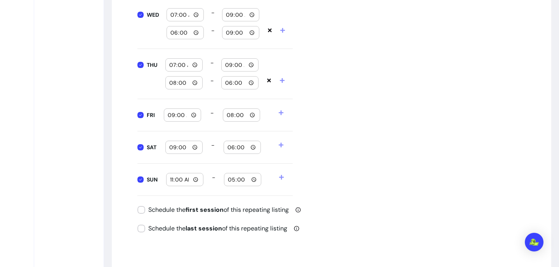
click at [195, 84] on input "08:00" at bounding box center [184, 82] width 30 height 9
type input "18:00"
click at [252, 82] on input "18:00" at bounding box center [240, 82] width 30 height 9
type input "21:00"
click at [322, 117] on div "Daily Availabilities MON 07:00 - 09:00 19:00 - 21:00 TUE 07:00 - 09:00 18:00 - …" at bounding box center [332, 39] width 388 height 313
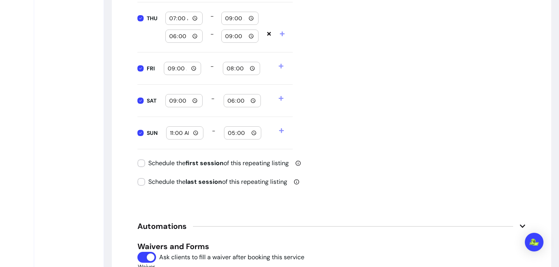
scroll to position [1127, 0]
click at [193, 68] on input "09:00" at bounding box center [182, 67] width 30 height 9
type input "07:00"
click at [250, 67] on input "20:00" at bounding box center [241, 67] width 30 height 9
type input "09:00"
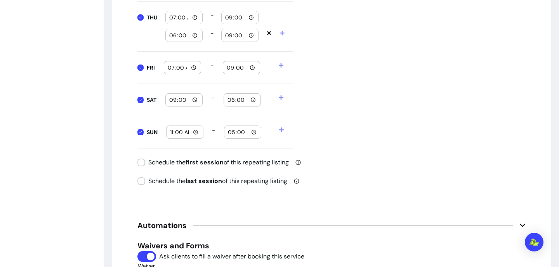
click at [283, 64] on icon at bounding box center [281, 65] width 5 height 5
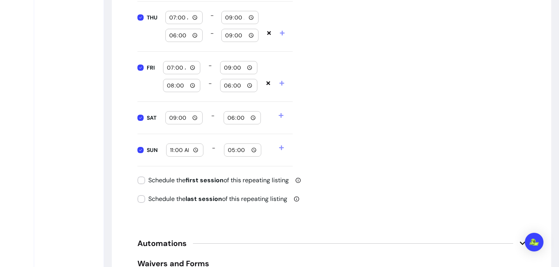
click at [193, 89] on input "08:00" at bounding box center [182, 85] width 30 height 9
type input "18:00"
click at [249, 87] on input "18:00" at bounding box center [239, 85] width 30 height 9
type input "21:00"
click at [320, 109] on div "Daily Availabilities MON 07:00 - 09:00 19:00 - 21:00 TUE 07:00 - 09:00 18:00 - …" at bounding box center [332, 1] width 388 height 331
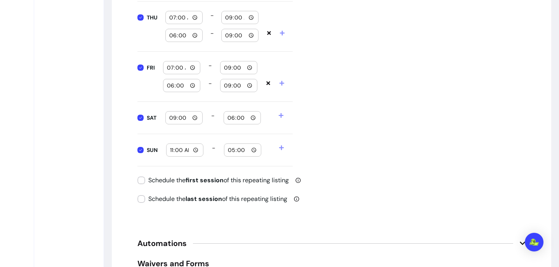
click at [196, 119] on input "09:00" at bounding box center [184, 117] width 30 height 9
type input "07:00"
click at [253, 116] on input "18:00" at bounding box center [242, 117] width 30 height 9
type input "09:00"
click at [329, 117] on div "Daily Availabilities MON 07:00 - 09:00 19:00 - 21:00 TUE 07:00 - 09:00 18:00 - …" at bounding box center [332, 1] width 388 height 331
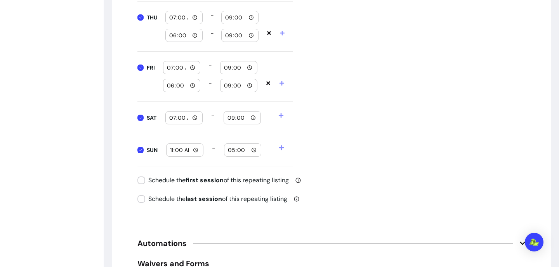
click at [282, 115] on icon at bounding box center [281, 115] width 5 height 5
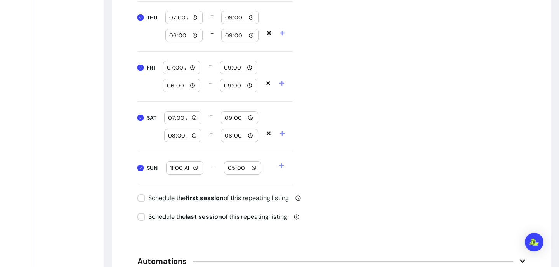
click at [195, 136] on input "08:00" at bounding box center [183, 135] width 30 height 9
type input "18:00"
click at [252, 135] on input "18:00" at bounding box center [240, 135] width 30 height 9
type input "21:00"
click at [269, 132] on icon at bounding box center [268, 133] width 5 height 5
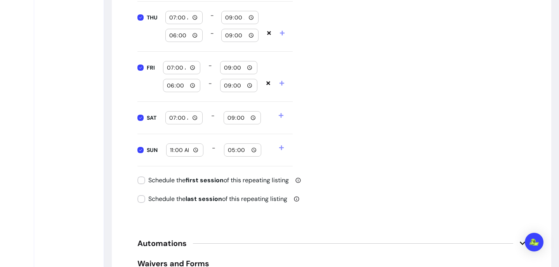
click at [268, 83] on icon at bounding box center [269, 84] width 4 height 4
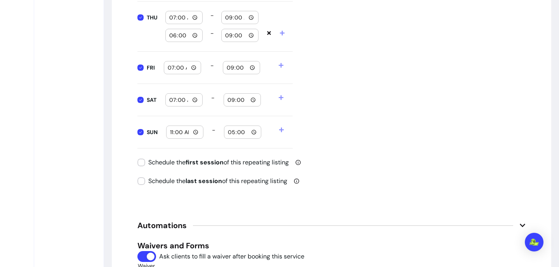
click at [194, 66] on input "07:00" at bounding box center [182, 67] width 30 height 9
type input "09:00"
click at [253, 66] on input "09:00" at bounding box center [241, 67] width 30 height 9
type input "21:00"
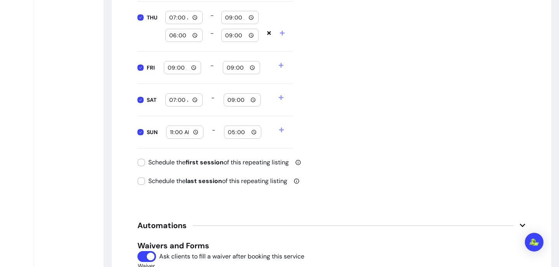
click at [195, 101] on input "07:00" at bounding box center [184, 100] width 30 height 9
type input "09:00"
click at [254, 99] on input "09:00" at bounding box center [242, 100] width 30 height 9
type input "20:00"
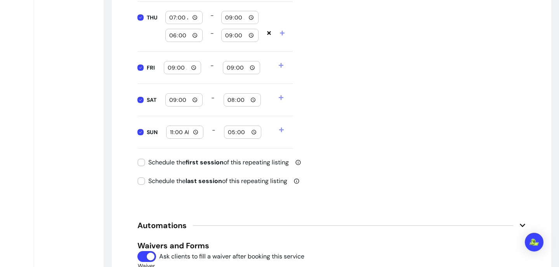
click at [255, 131] on input "17:00" at bounding box center [243, 132] width 30 height 9
click at [254, 131] on input "21:00" at bounding box center [243, 132] width 30 height 9
type input "20:00"
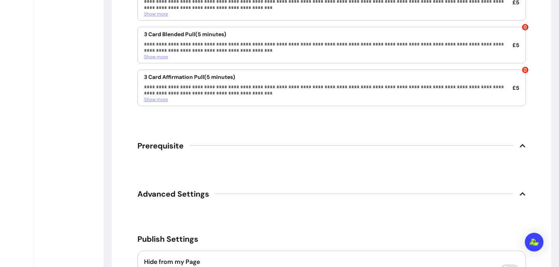
scroll to position [1849, 0]
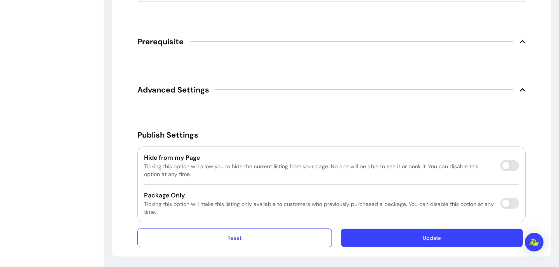
click at [414, 237] on button "Update" at bounding box center [432, 238] width 182 height 18
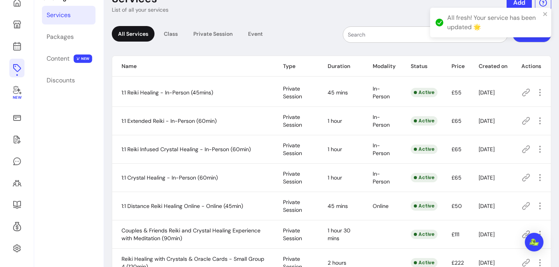
scroll to position [37, 0]
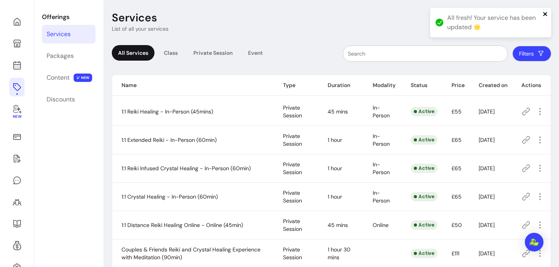
click at [547, 13] on icon "close" at bounding box center [545, 14] width 4 height 4
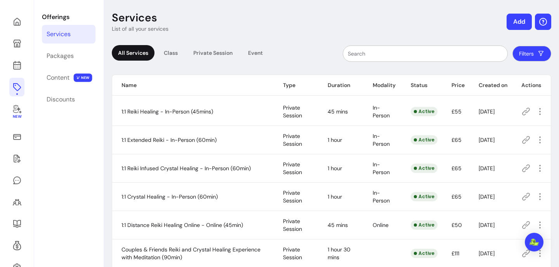
click at [543, 24] on icon "button" at bounding box center [543, 21] width 9 height 9
click at [469, 19] on header "Services List of all your services Add" at bounding box center [332, 22] width 440 height 22
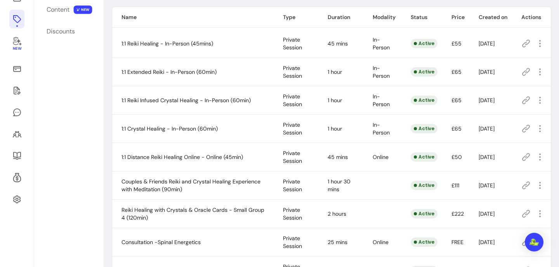
scroll to position [274, 0]
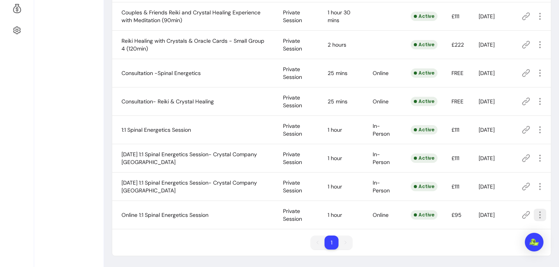
click at [498, 245] on div "1 1" at bounding box center [331, 245] width 439 height 20
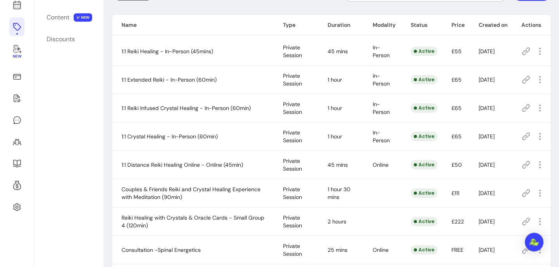
scroll to position [0, 0]
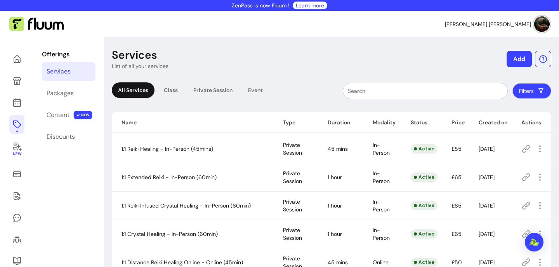
click at [141, 87] on div "All Services" at bounding box center [133, 90] width 43 height 16
click at [537, 91] on button "Filters" at bounding box center [532, 91] width 39 height 16
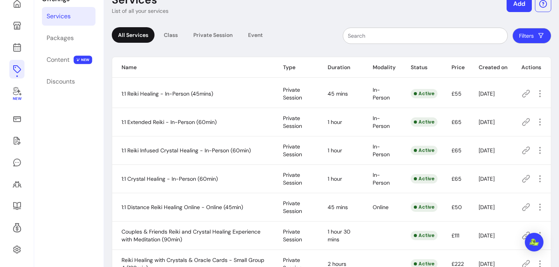
scroll to position [56, 0]
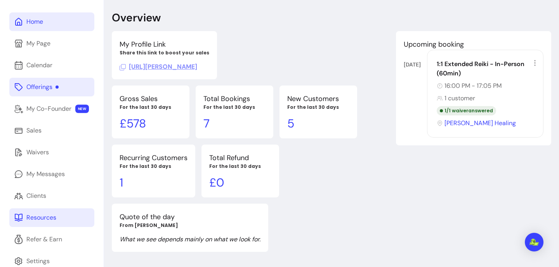
scroll to position [53, 0]
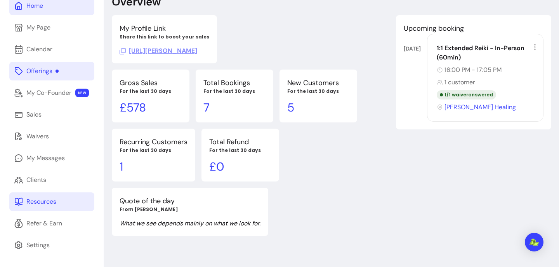
click at [36, 202] on div "Resources" at bounding box center [41, 201] width 30 height 9
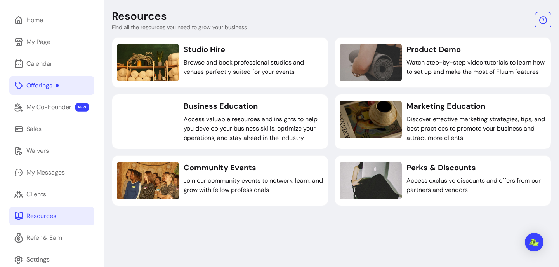
scroll to position [37, 0]
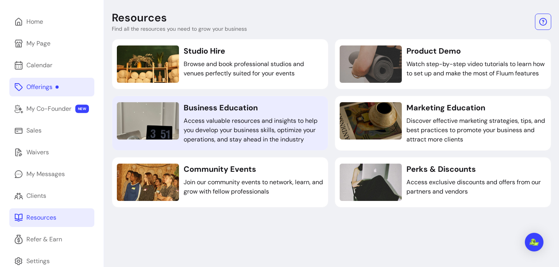
click at [237, 113] on h3 "Business Education" at bounding box center [254, 107] width 140 height 11
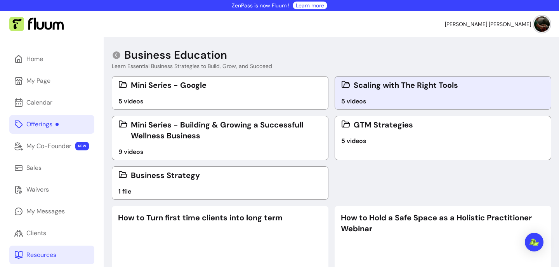
click at [394, 85] on h3 "Scaling with The Right Tools" at bounding box center [443, 85] width 204 height 11
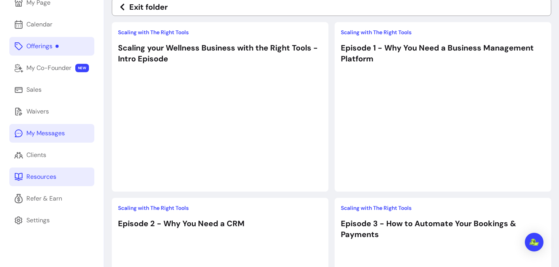
scroll to position [78, 0]
click at [39, 133] on div "My Messages" at bounding box center [45, 132] width 38 height 9
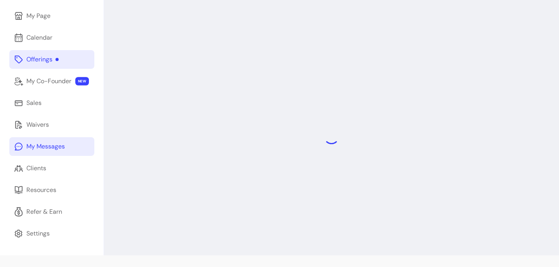
scroll to position [53, 0]
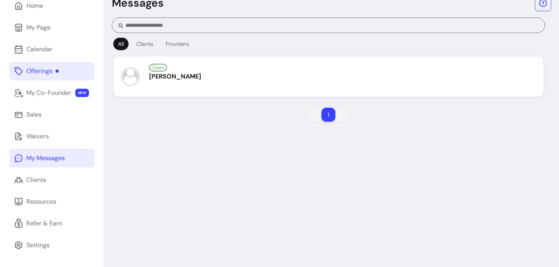
click at [35, 67] on div "Offerings" at bounding box center [42, 70] width 32 height 9
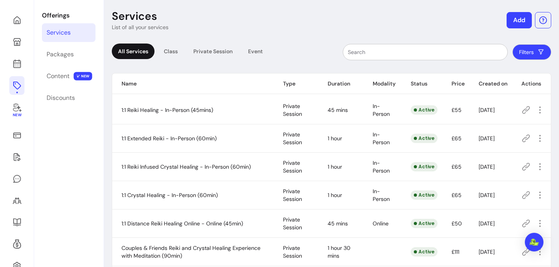
scroll to position [37, 0]
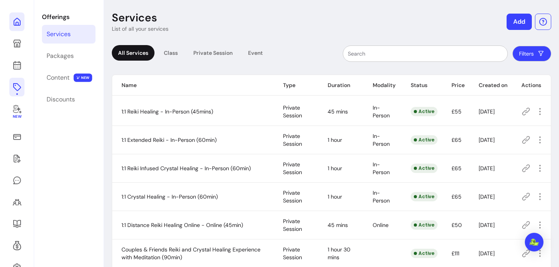
click at [15, 24] on icon at bounding box center [16, 21] width 9 height 9
